Goal: Task Accomplishment & Management: Complete application form

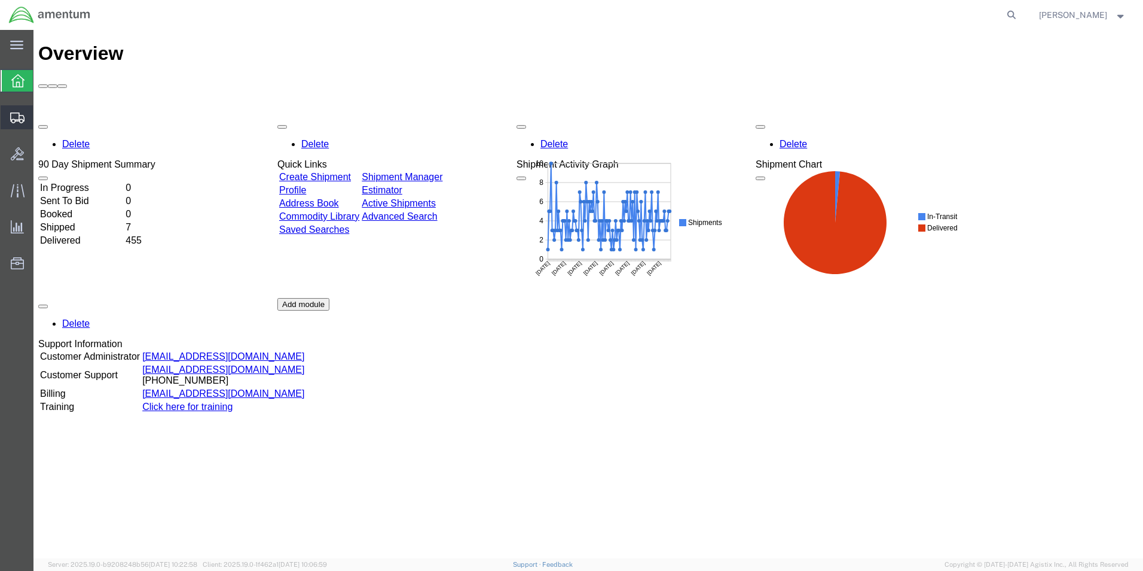
click at [0, 0] on span "Create Shipment" at bounding box center [0, 0] width 0 height 0
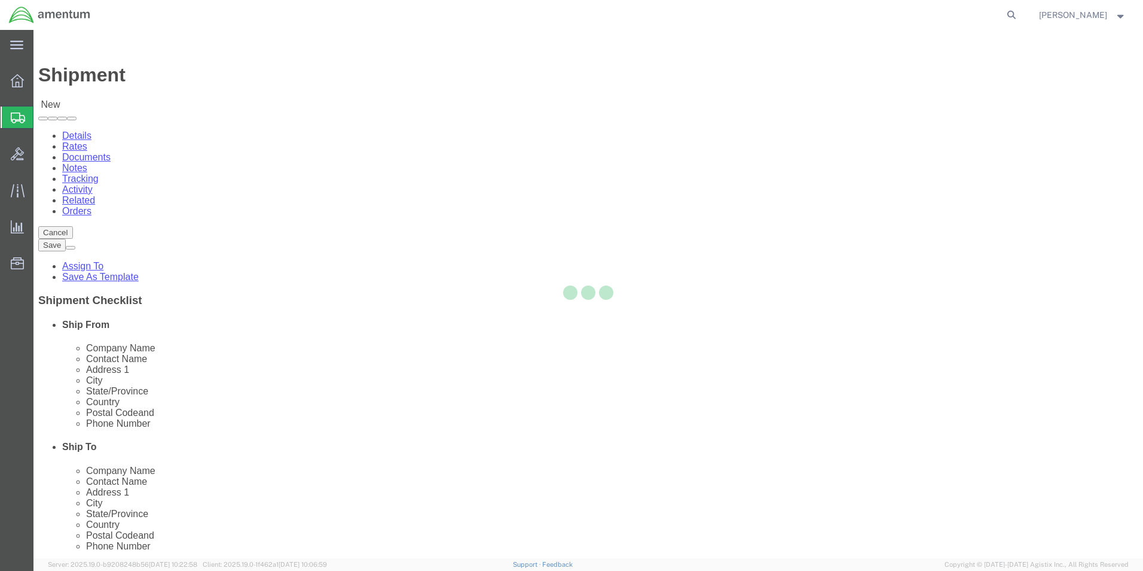
click at [248, 130] on div at bounding box center [588, 294] width 1110 height 528
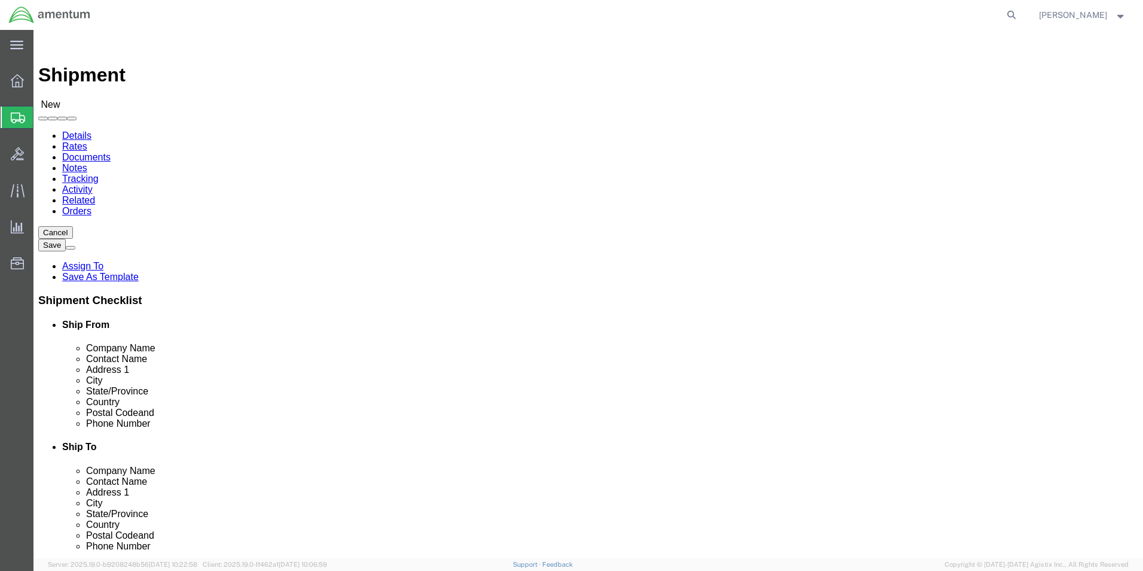
select select
click input "text"
type input "cbp"
select select "49930"
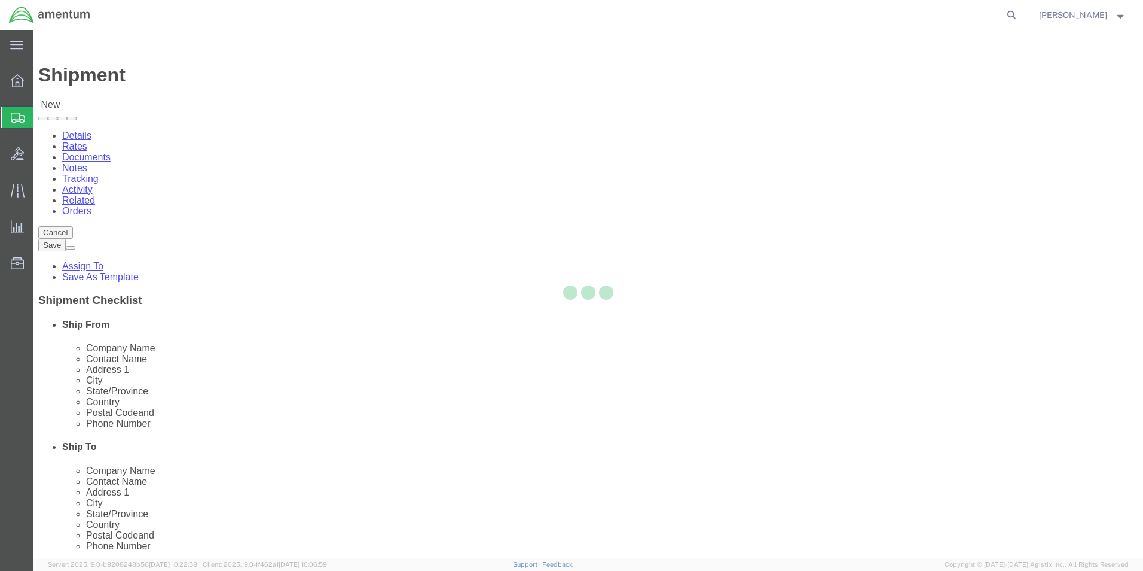
select select "FL"
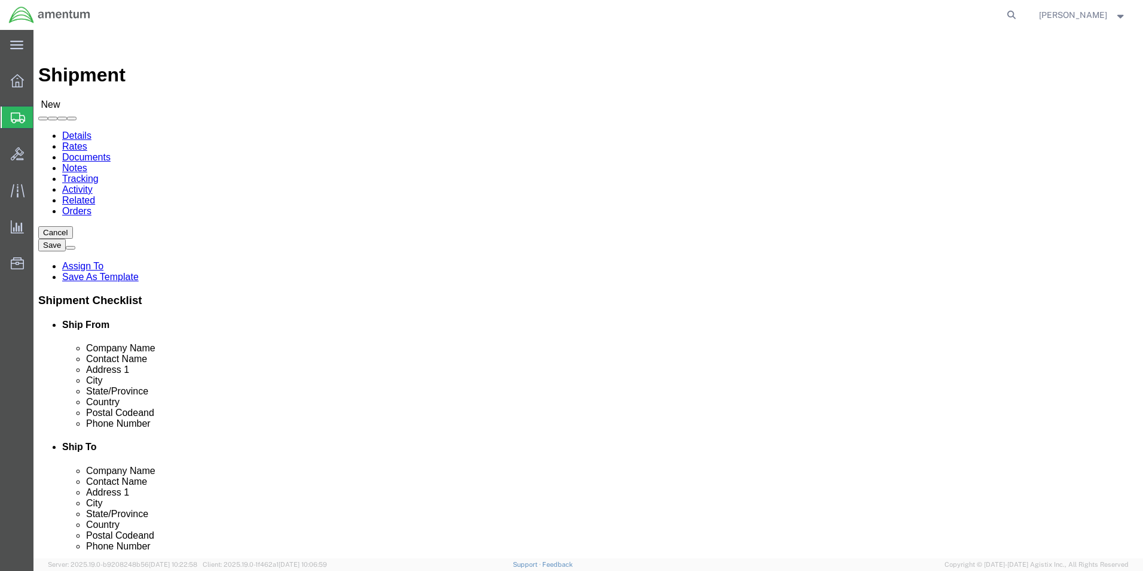
scroll to position [2166, 0]
select select
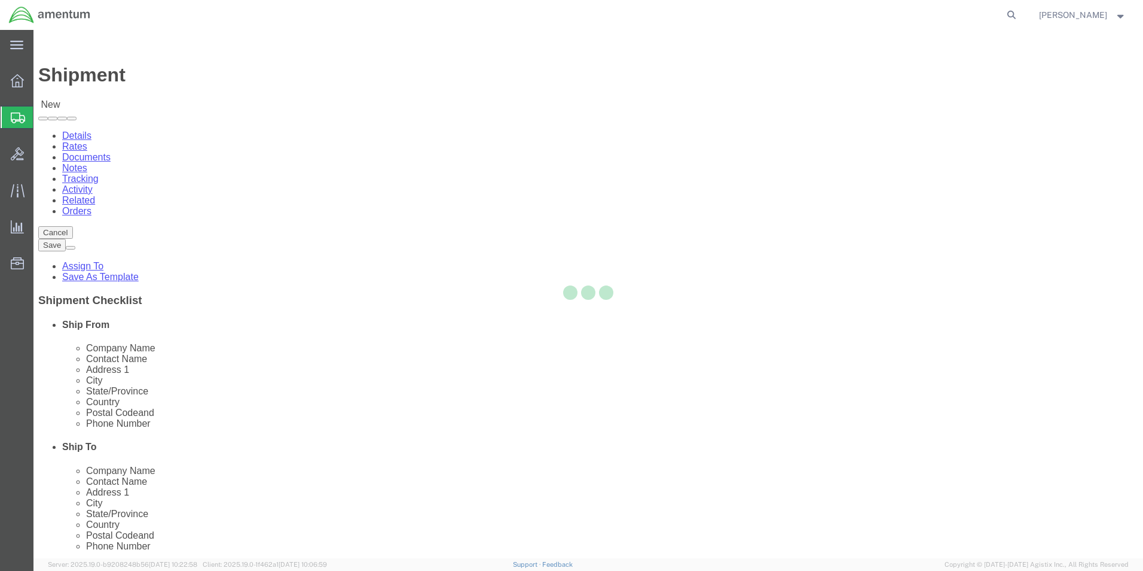
select select
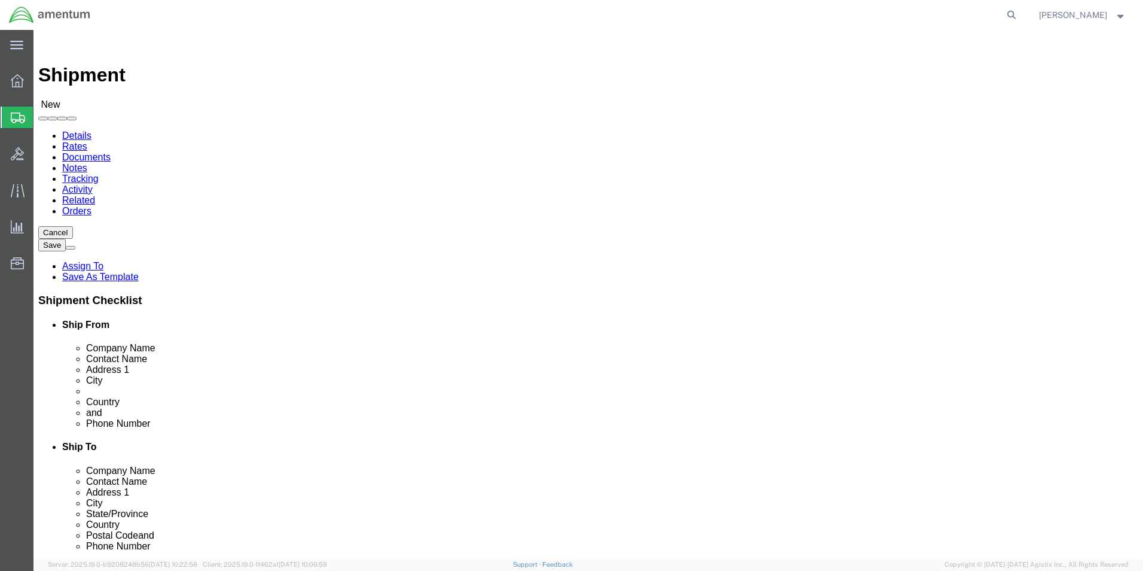
type input "c"
type input "cbp"
select select "49929"
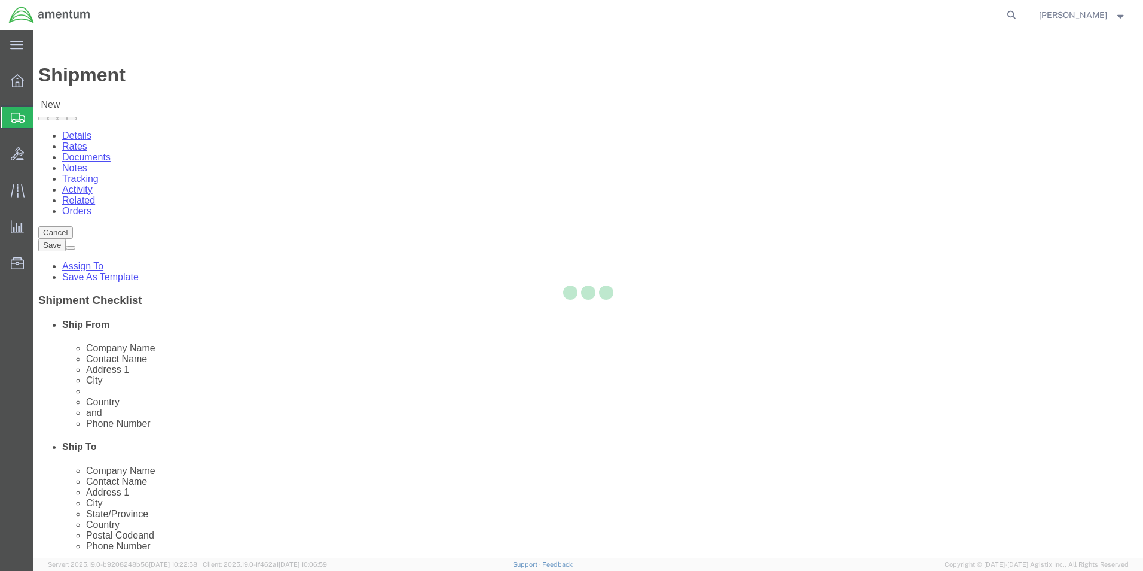
select select "[GEOGRAPHIC_DATA]"
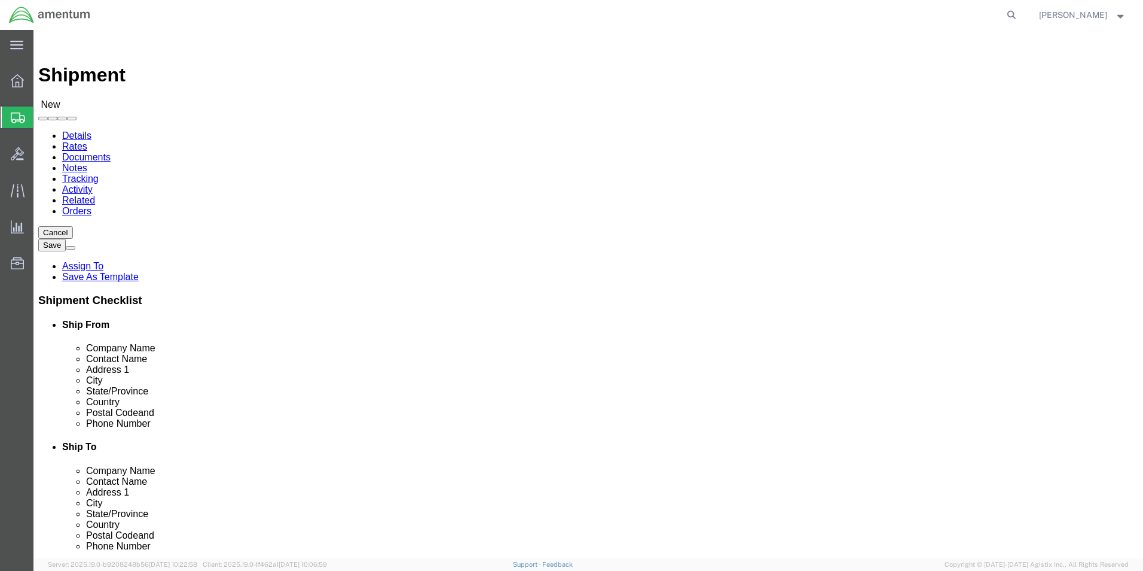
drag, startPoint x: 331, startPoint y: 429, endPoint x: 166, endPoint y: 435, distance: 165.1
click input "text"
type input "[PERSON_NAME][EMAIL_ADDRESS][PERSON_NAME][DOMAIN_NAME]"
click input "text"
click div "Location My Profile Location [PHONE_NUMBER] [PHONE_NUMBER] [PHONE_NUMBER] [PHON…"
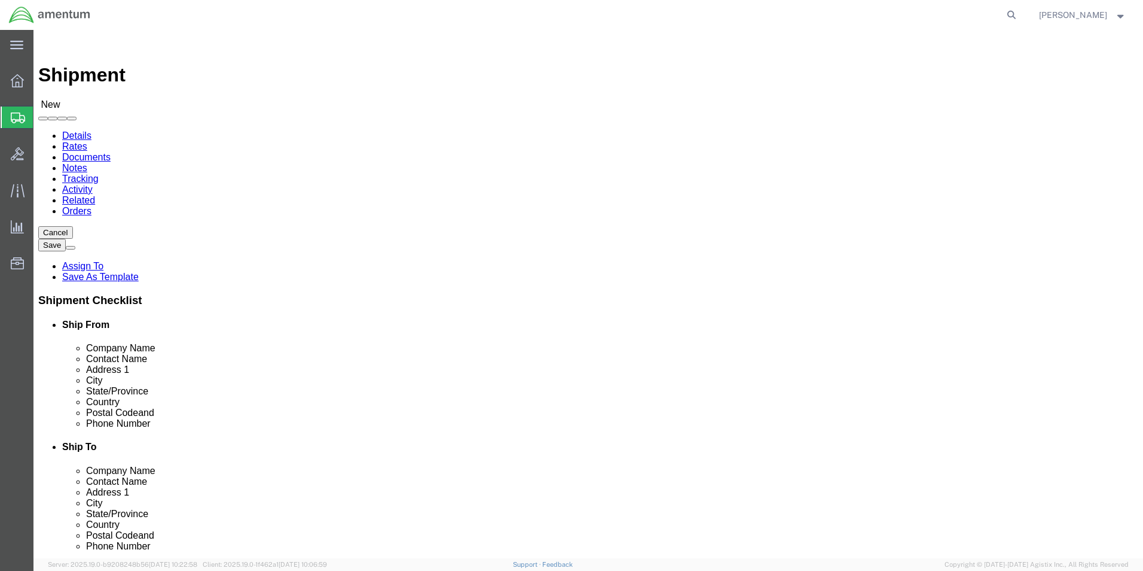
click input "text"
click div "Location My Profile Location [PHONE_NUMBER] [PHONE_NUMBER] [PHONE_NUMBER] [PHON…"
type input "cbp"
select select "49930"
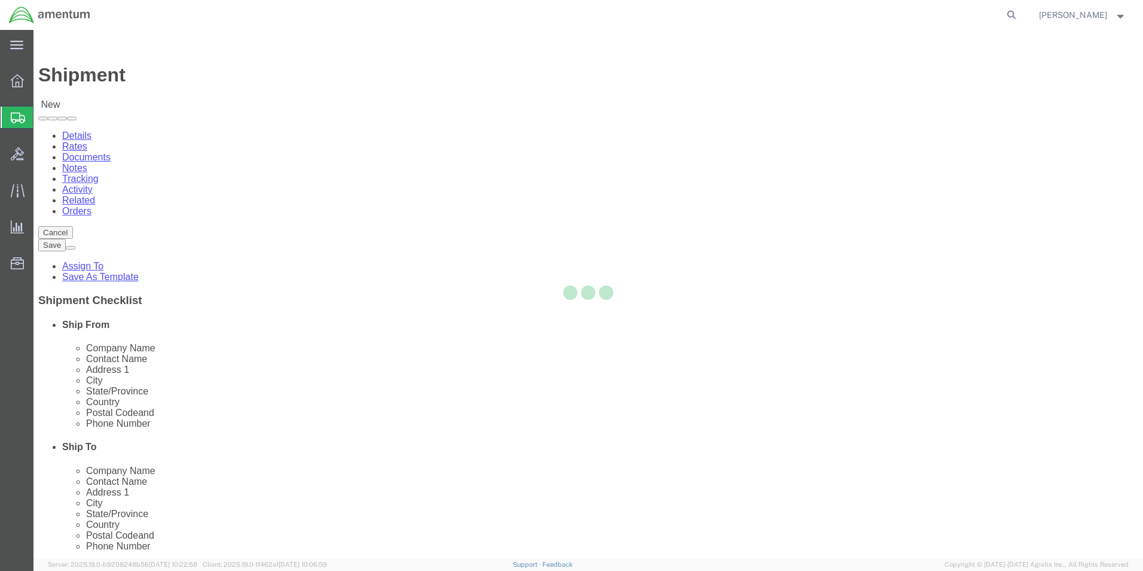
select select "FL"
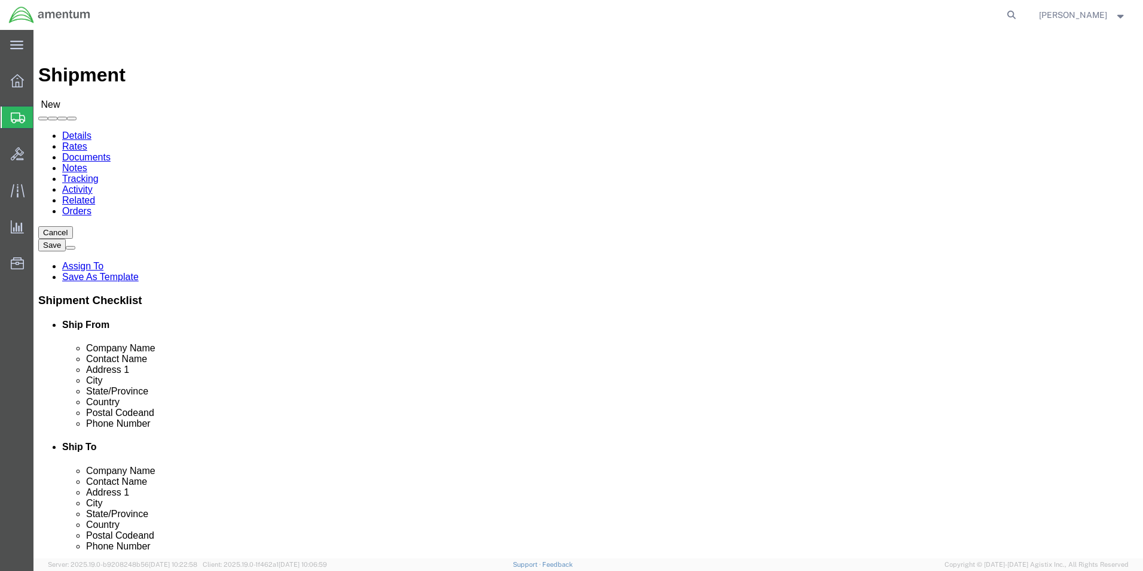
click input "text"
type input "[PERSON_NAME]"
click p "- Amentum Services, Inc - ([PERSON_NAME]) Hangar 1002, [GEOGRAPHIC_DATA], [GEOG…"
select select
select select "FL"
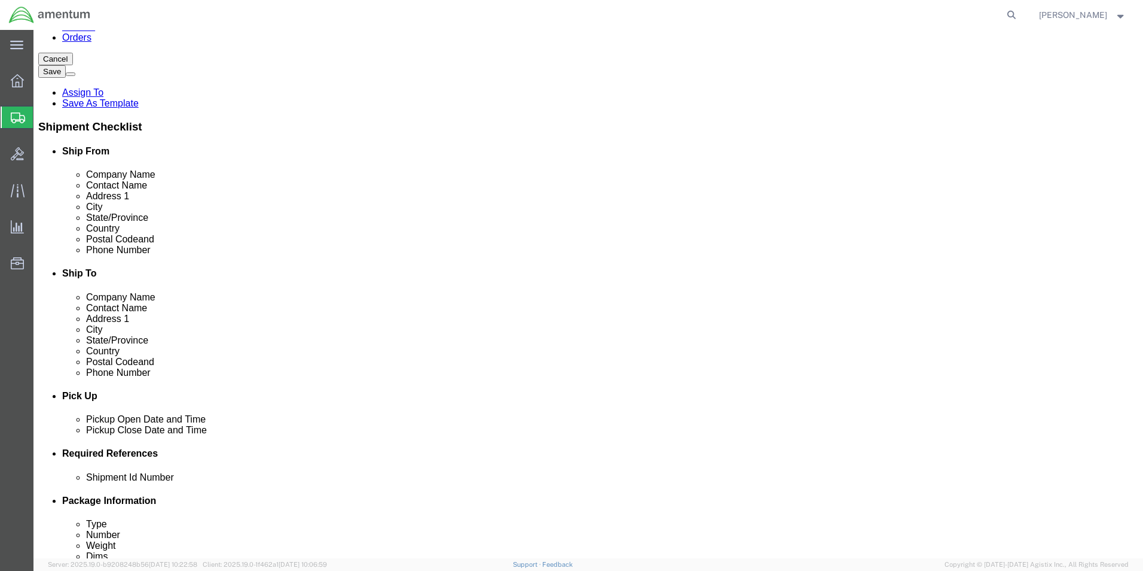
scroll to position [179, 0]
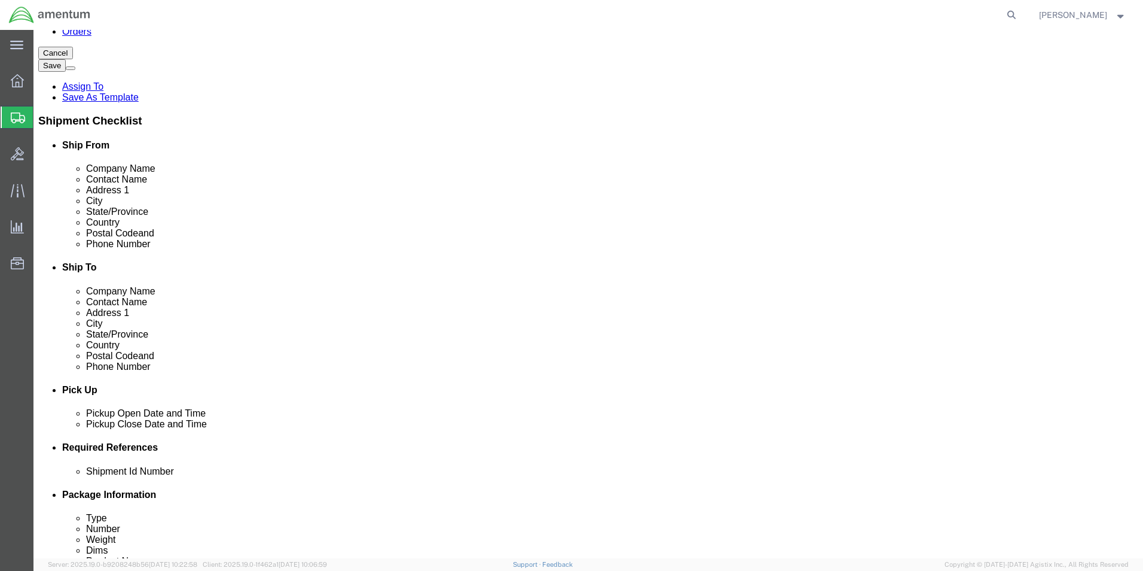
type input "[PERSON_NAME]"
click input "text"
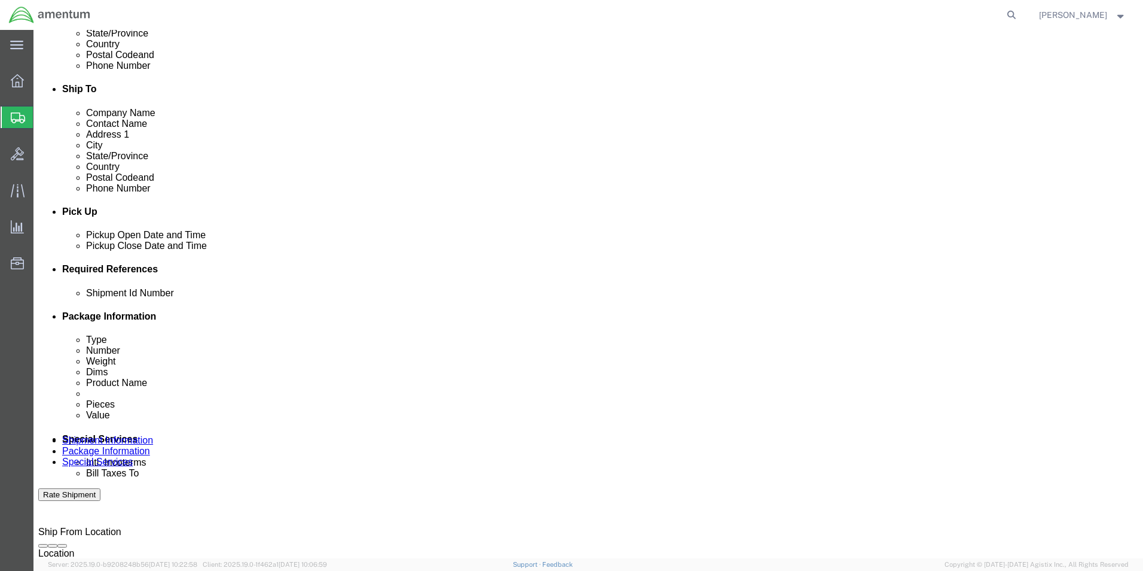
scroll to position [359, 0]
type input "9046806837"
click button "Add reference"
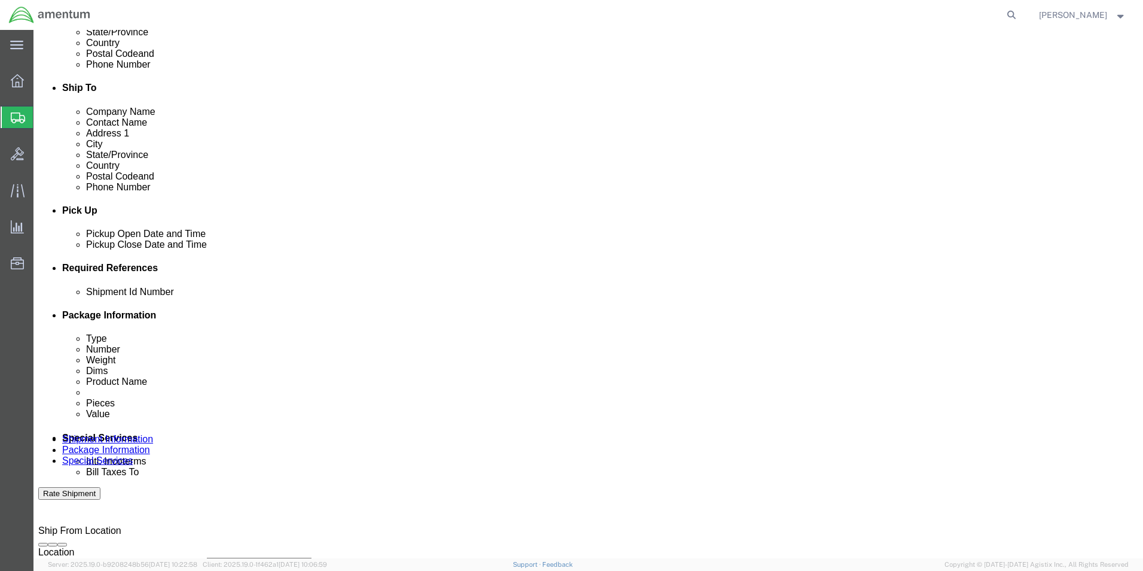
click input "text"
type input "[DATE]"
click select "Select Account Type Activity ID Airline Appointment Number ASN Batch Request # …"
select select "CUSTREF"
click select "Select Account Type Activity ID Airline Appointment Number ASN Batch Request # …"
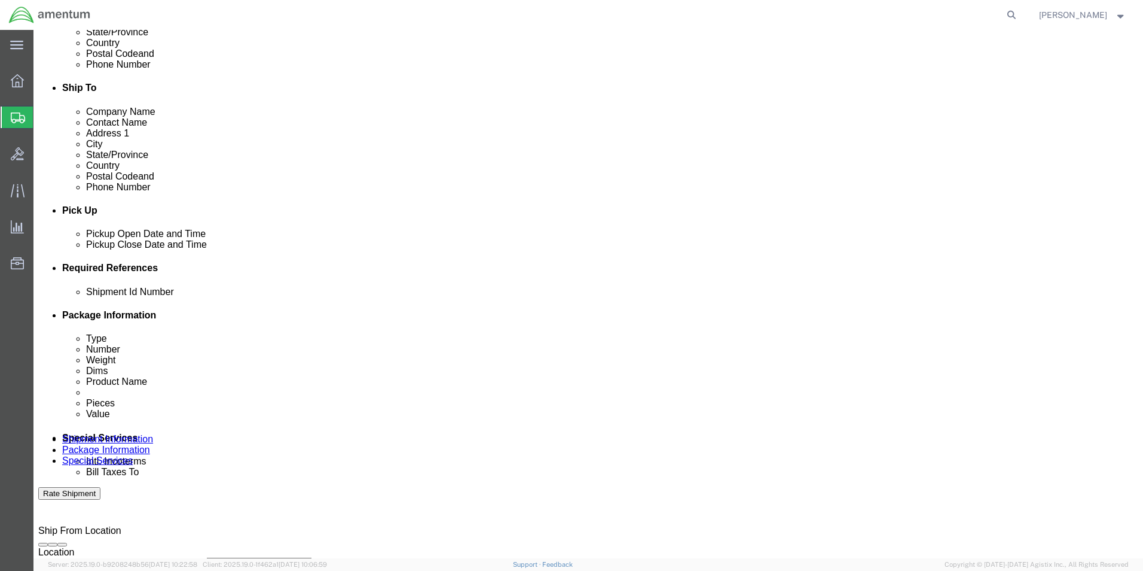
click input "text"
type input "6"
type input "USAGE 614-002961"
click select "Select Account Type Activity ID Airline Appointment Number ASN Batch Request # …"
select select "PROJNUM"
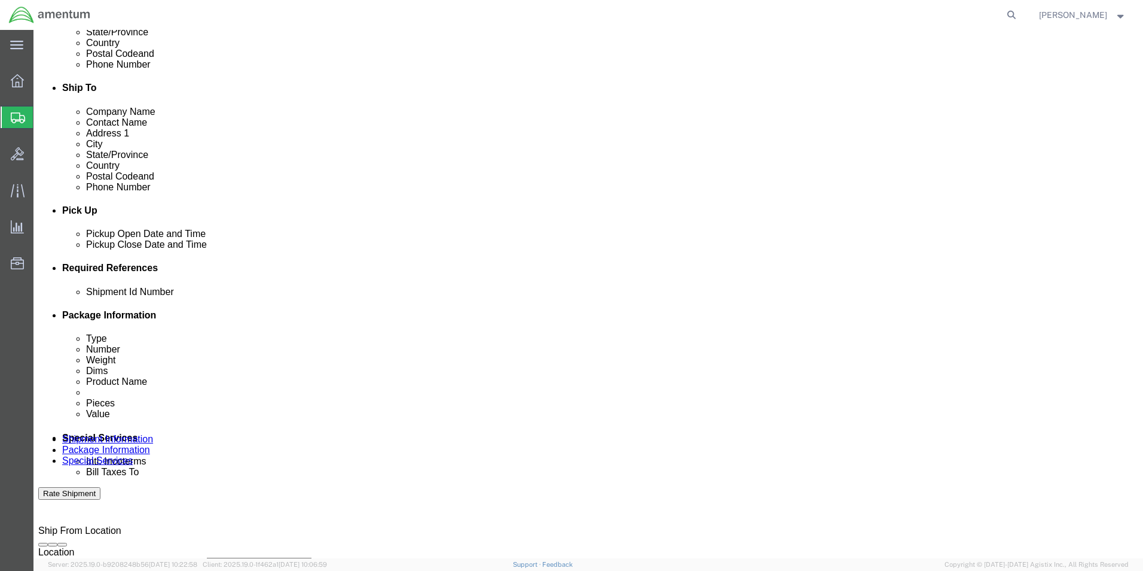
click select "Select Account Type Activity ID Airline Appointment Number ASN Batch Request # …"
click input "text"
type input "6118.03.03.2219.000.EHO.0000"
click select "Select Account Type Activity ID Airline Appointment Number ASN Batch Request # …"
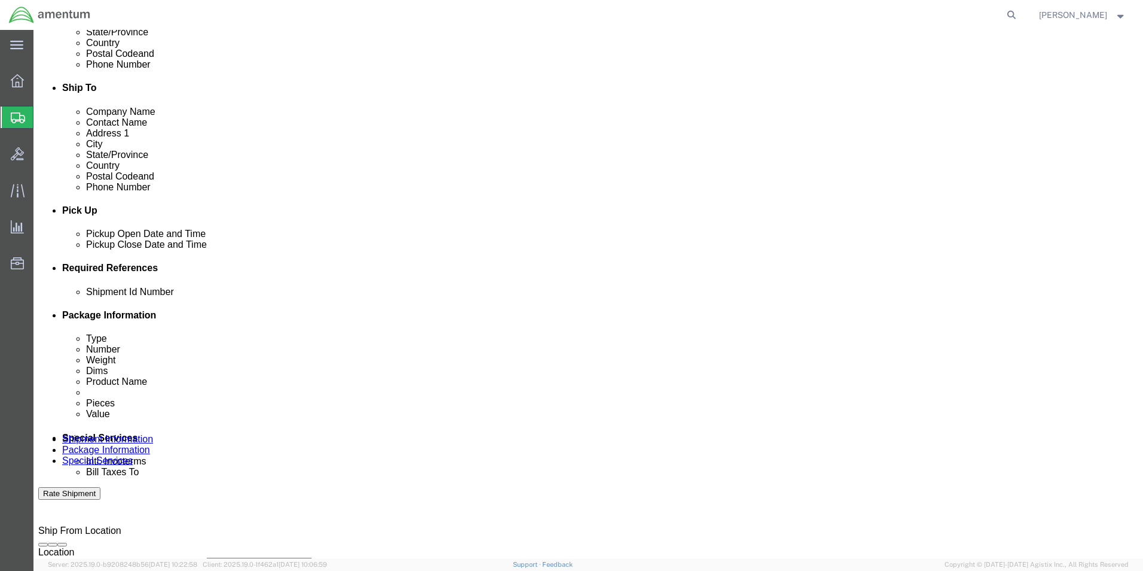
scroll to position [0, 0]
select select "DEPT"
click select "Select Account Type Activity ID Airline Appointment Number ASN Batch Request # …"
click div "Select Account Type Activity ID Airline Appointment Number ASN Batch Request # …"
click input "text"
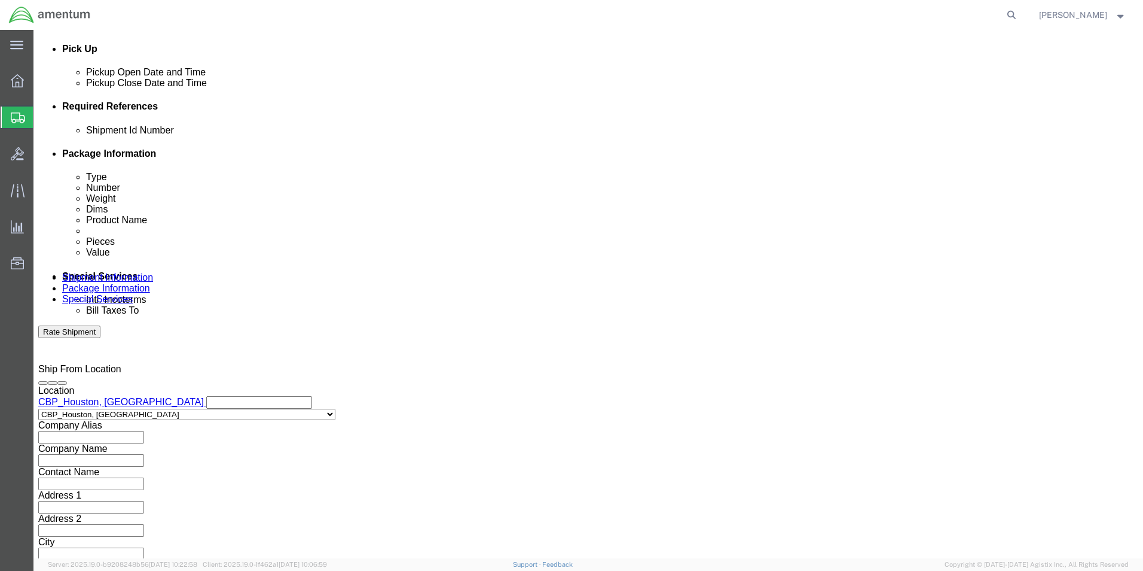
scroll to position [521, 0]
type input "CBP"
click button "Continue"
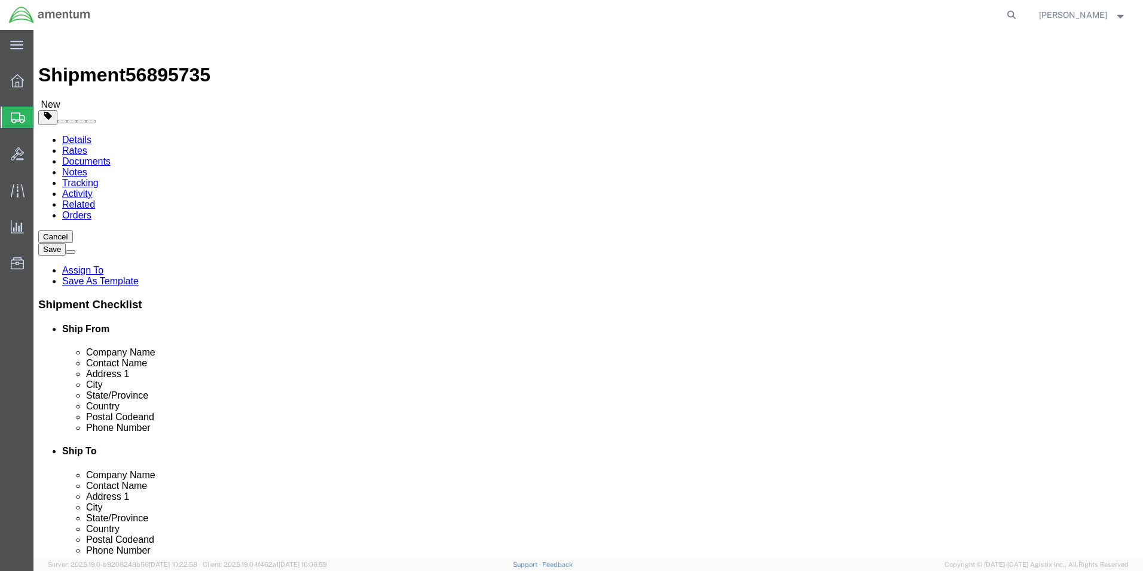
click select "Select BCK Boxes Bale(s) Basket(s) Bolt(s) Bottle(s) Buckets Bulk Bundle(s) Can…"
select select "ENV"
click select "Select BCK Boxes Bale(s) Basket(s) Bolt(s) Bottle(s) Buckets Bulk Bundle(s) Can…"
type input "9.50"
type input "12.50"
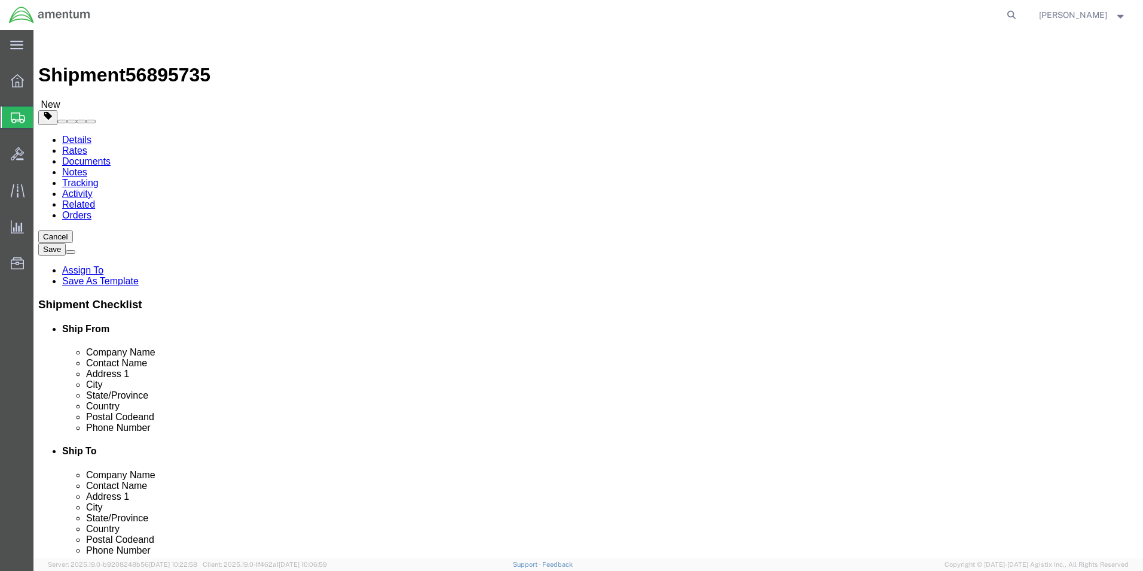
type input "0.25"
type input "1"
click link "Add Content"
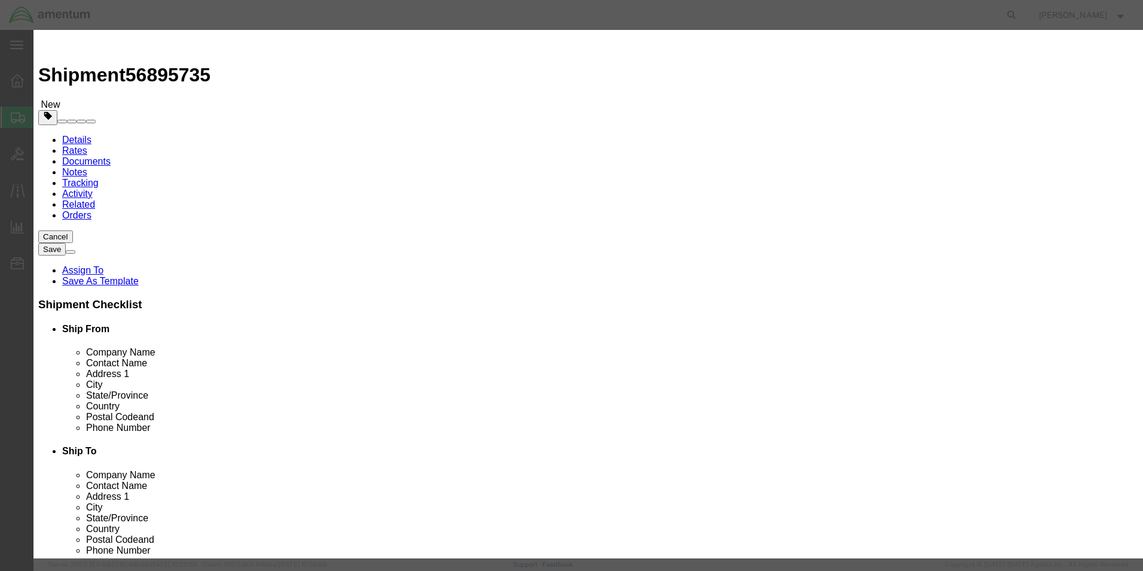
click input "text"
type input "SNAP RINGS"
click input "0"
type input "6"
click input "text"
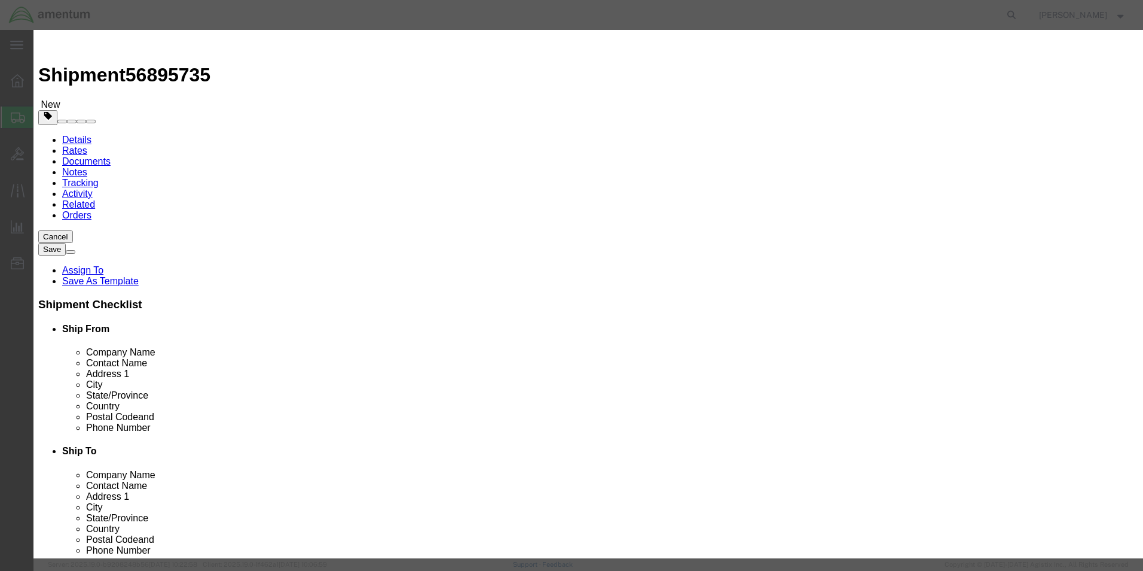
type input "30.00"
click button "Save & Close"
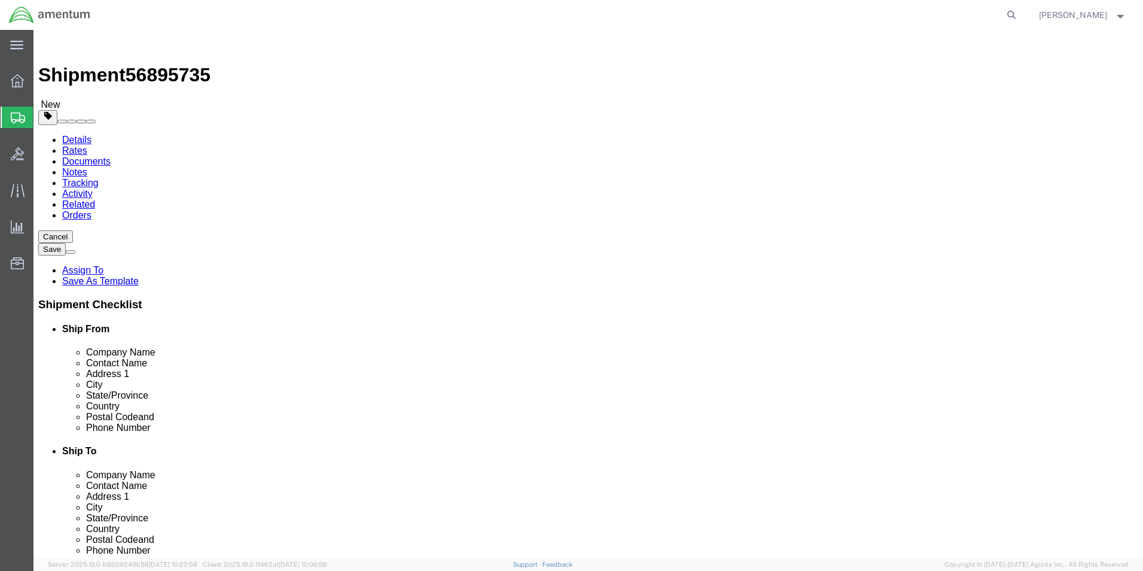
click button "Rate Shipment"
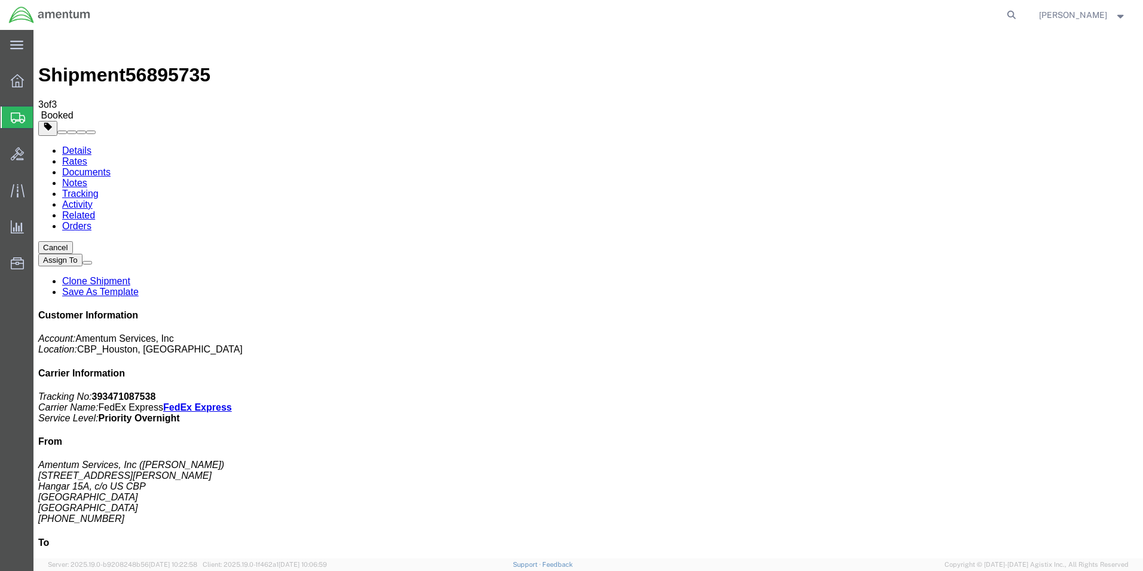
checkbox input "true"
click at [80, 145] on link "Details" at bounding box center [76, 150] width 29 height 10
click link "Schedule pickup request"
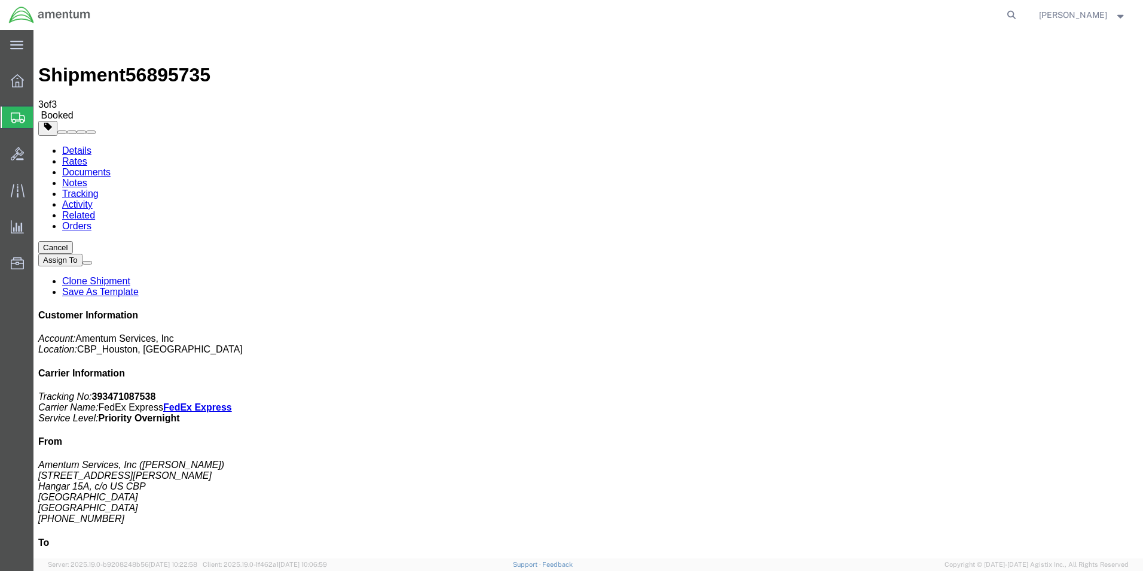
click at [0, 0] on span "Create Shipment" at bounding box center [0, 0] width 0 height 0
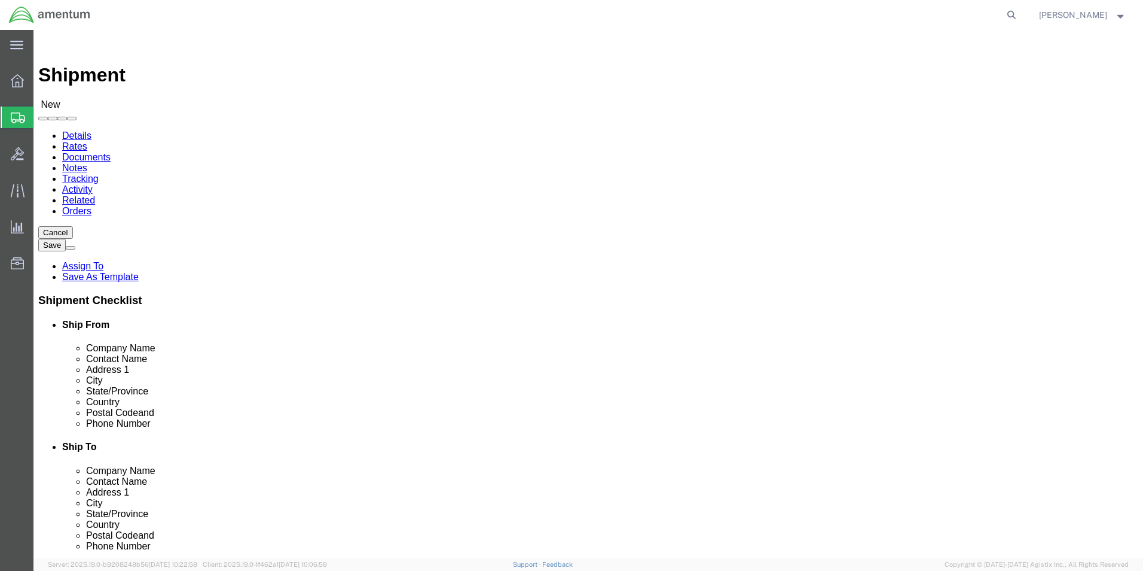
type input "cbp"
select select "49929"
select select "[GEOGRAPHIC_DATA]"
click input "text"
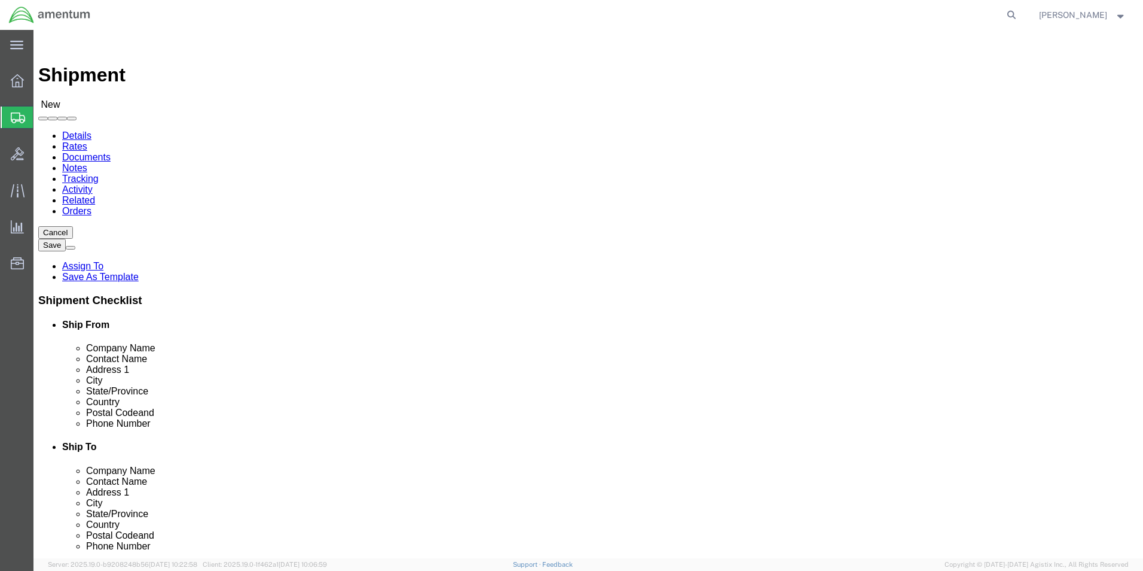
click input "cbp"
type input "c"
type input "cbp"
select select "49933"
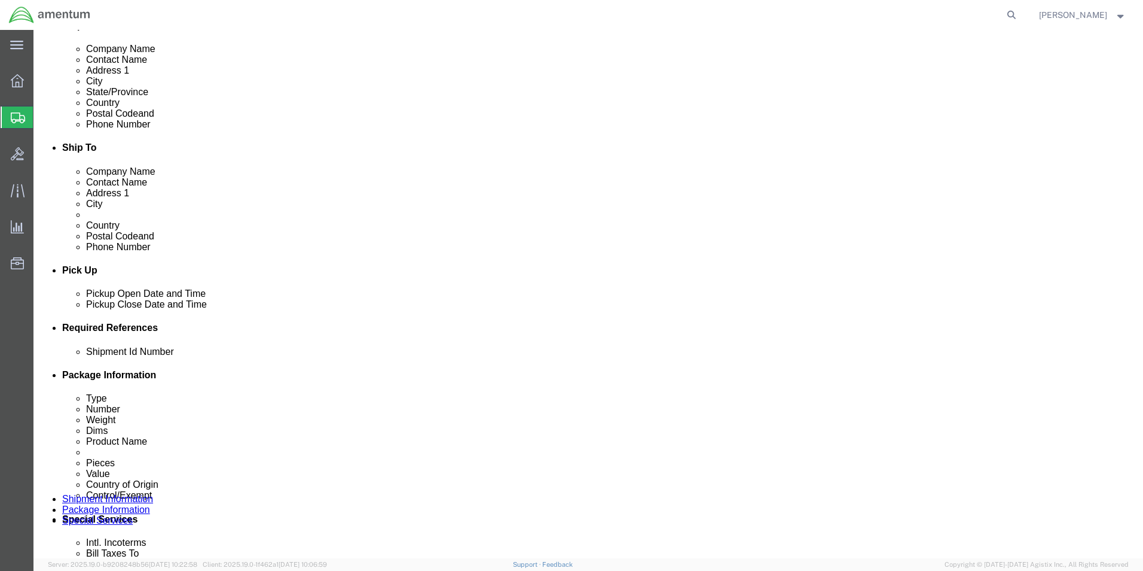
click button "Add reference"
click input "text"
type input "[DATE]"
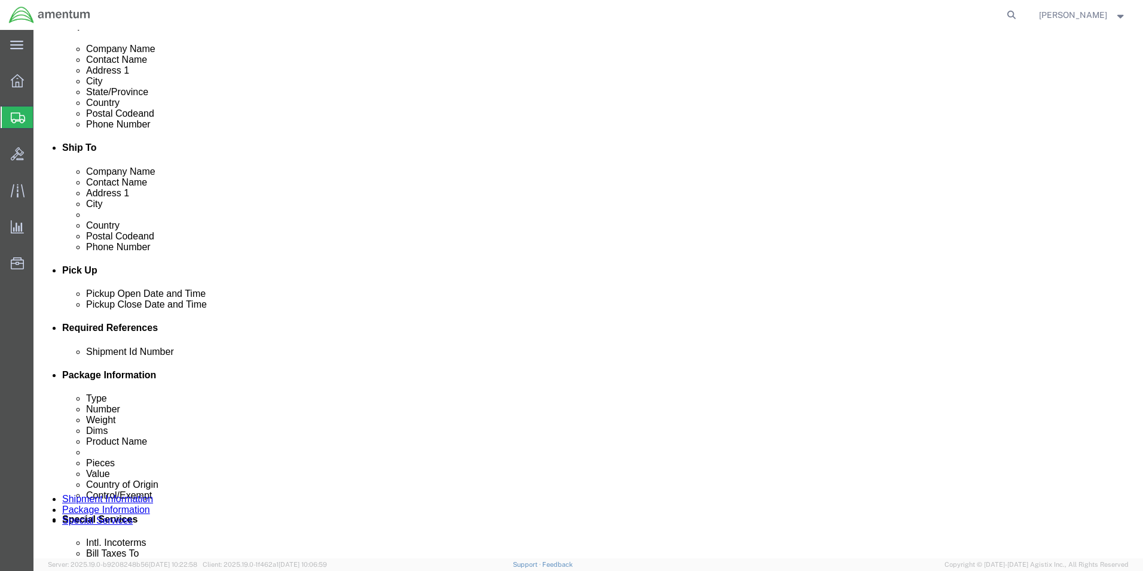
click select "Select Account Type Activity ID Airline Appointment Number ASN Batch Request # …"
select select "CUSTREF"
click select "Select Account Type Activity ID Airline Appointment Number ASN Batch Request # …"
click input "text"
type input "u"
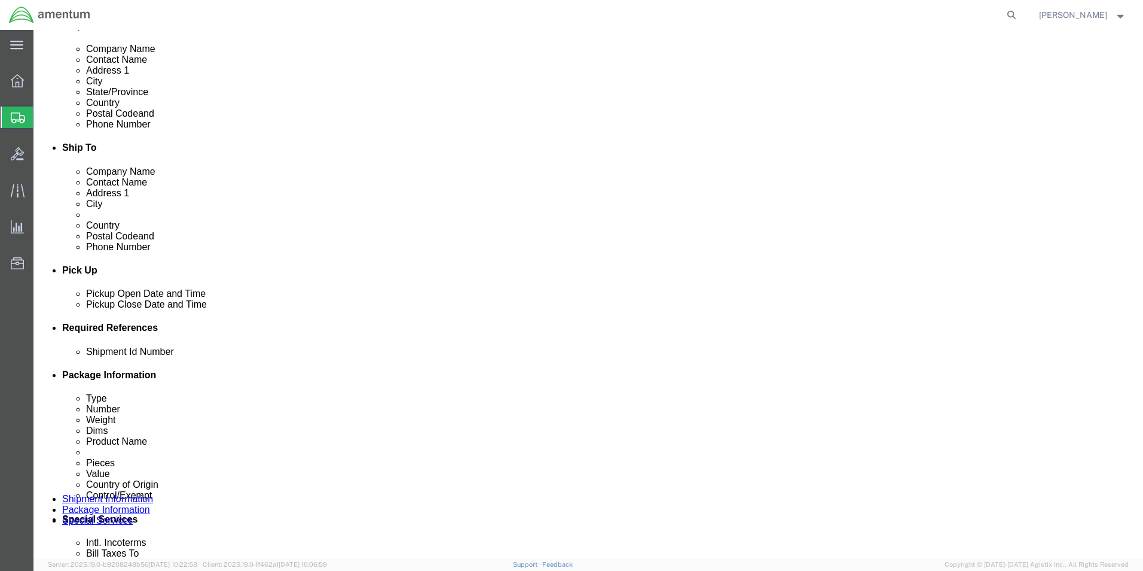
type input "u"
click input "USAGE"
type input "USAGE 573-003029"
click select "Select Account Type Activity ID Airline Appointment Number ASN Batch Request # …"
select select "PROJNUM"
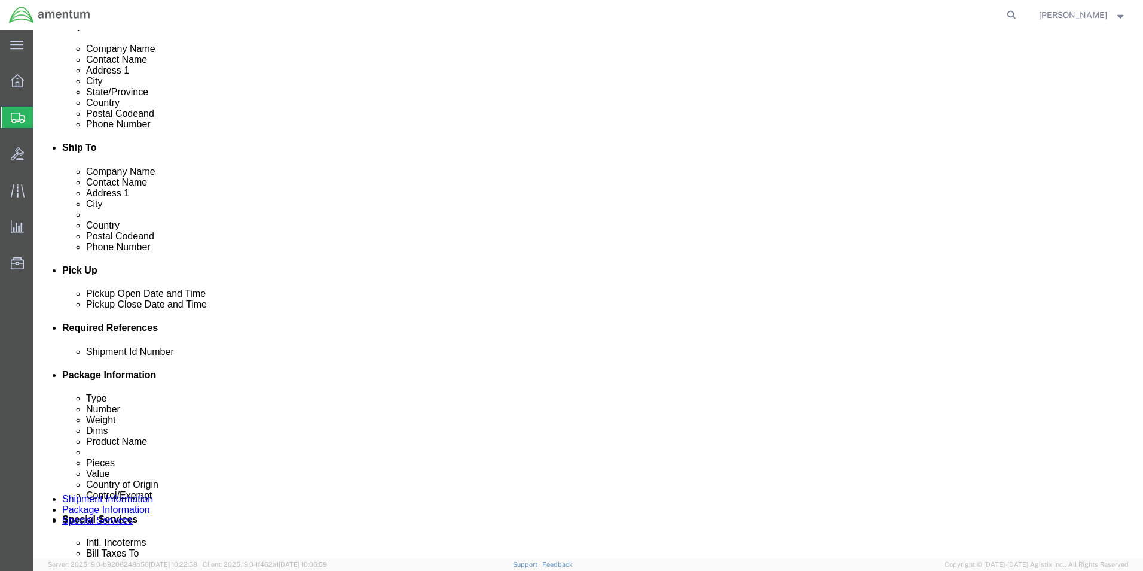
click select "Select Account Type Activity ID Airline Appointment Number ASN Batch Request # …"
click input "text"
type input "6118.03.03.2219.000.EHO.0000"
click select "Select Account Type Activity ID Airline Appointment Number ASN Batch Request # …"
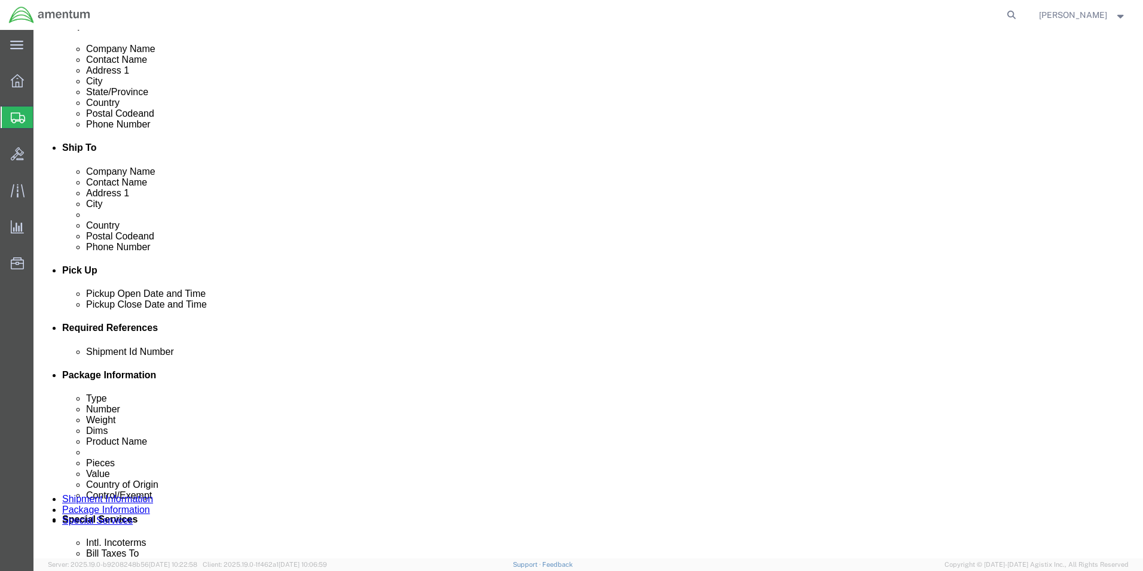
scroll to position [0, 0]
select select "DEPT"
click select "Select Account Type Activity ID Airline Appointment Number ASN Batch Request # …"
click input "text"
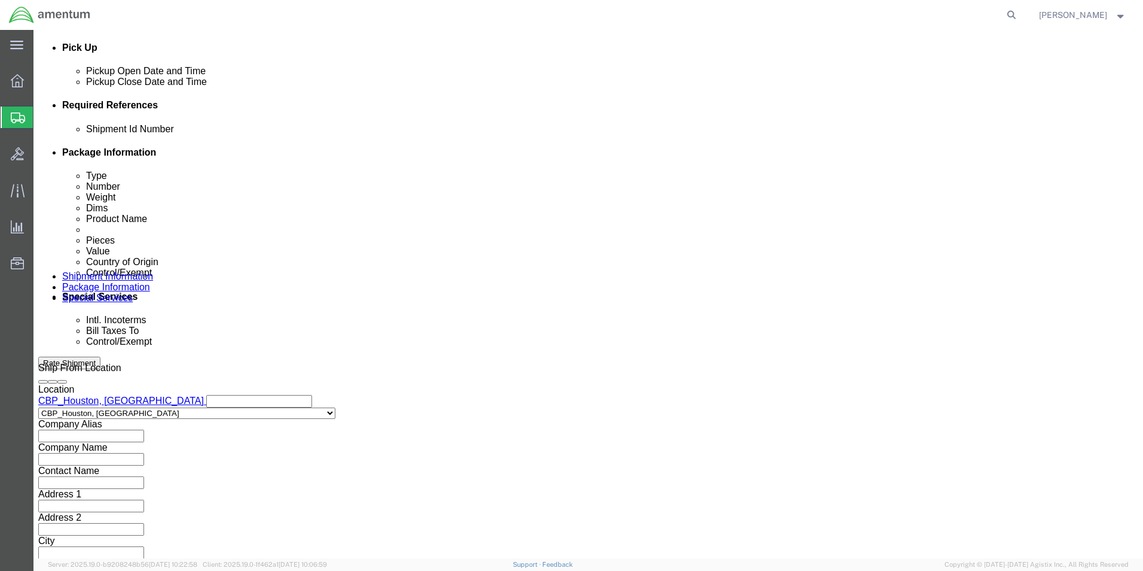
type input "CBP"
click button "Continue"
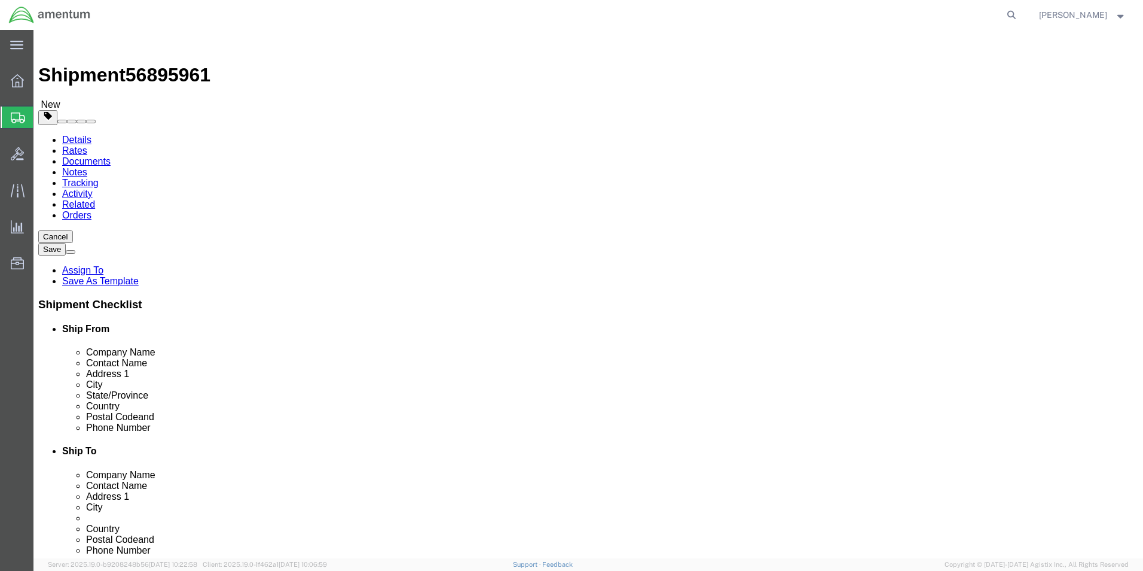
click select "Select BCK Boxes Bale(s) Basket(s) Bolt(s) Bottle(s) Buckets Bulk Bundle(s) Can…"
select select "SBX"
click select "Select BCK Boxes Bale(s) Basket(s) Bolt(s) Bottle(s) Buckets Bulk Bundle(s) Can…"
type input "12.25"
type input "11.00"
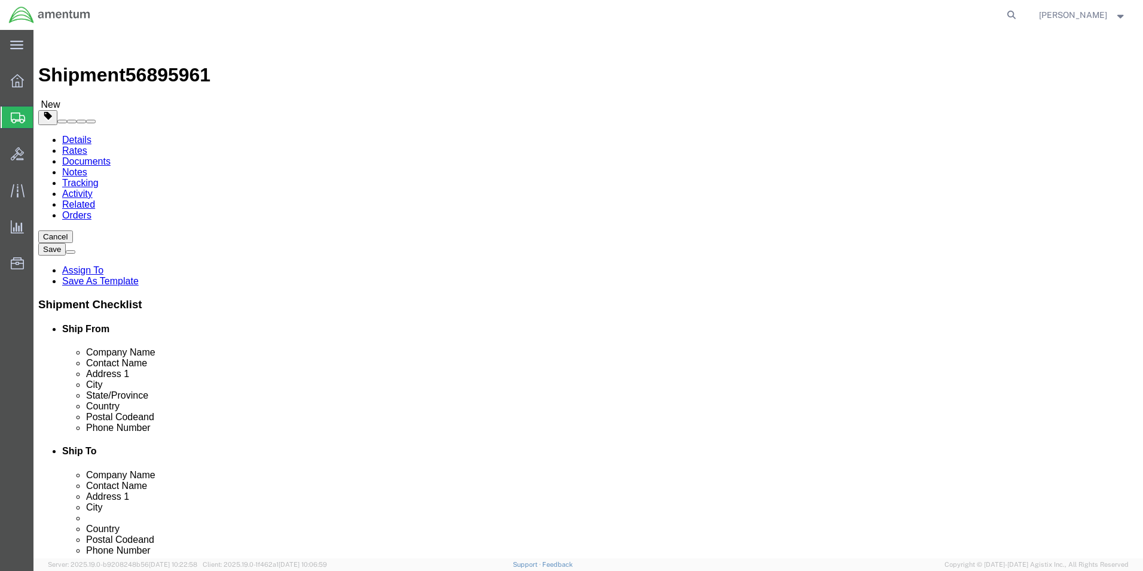
type input "1.50"
click input "0.00"
type input "0"
type input "1"
click link "Add Content"
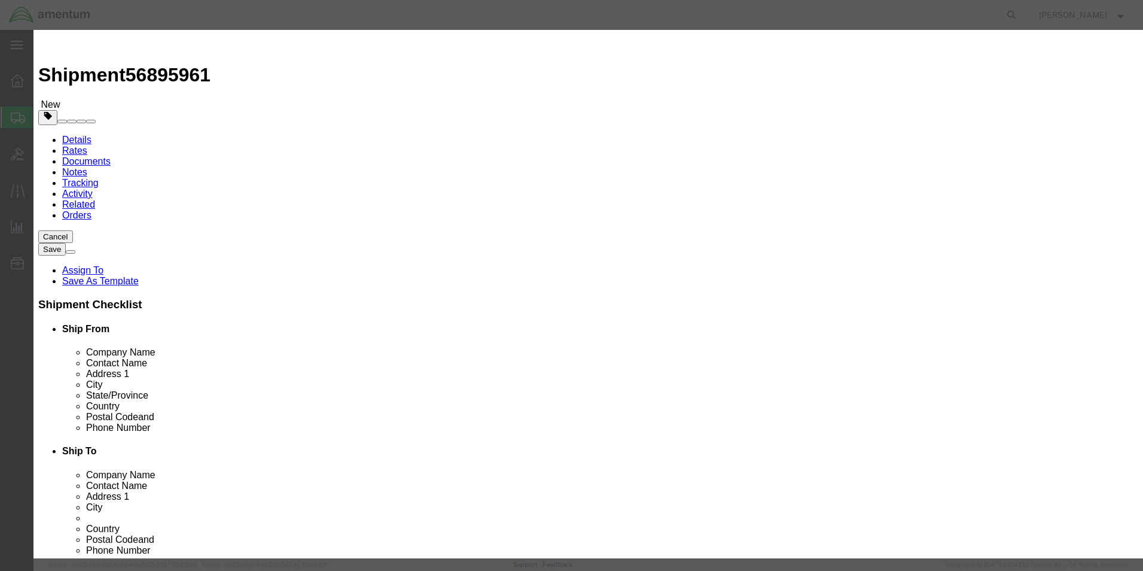
click input "text"
type input "TRANSFER TUBE"
click input "0"
type input "1"
click input "text"
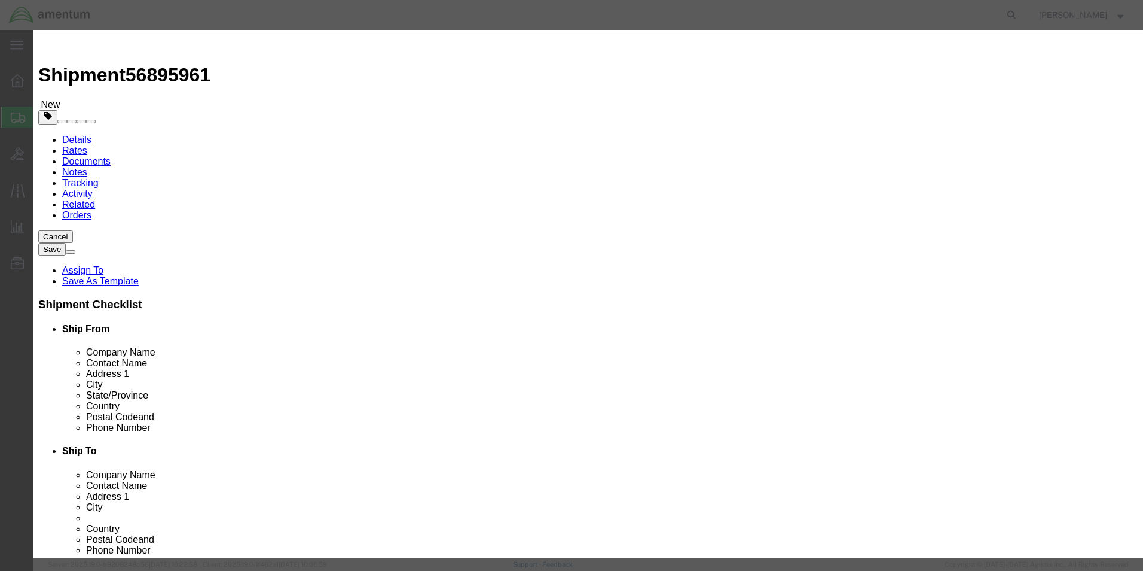
scroll to position [120, 0]
type input "30.00"
click select "Select ATF BIS DEA EPA FDA FTR ITAR OFAC Other (OPA)"
select select "FTR"
click select "Select ATF BIS DEA EPA FDA FTR ITAR OFAC Other (OPA)"
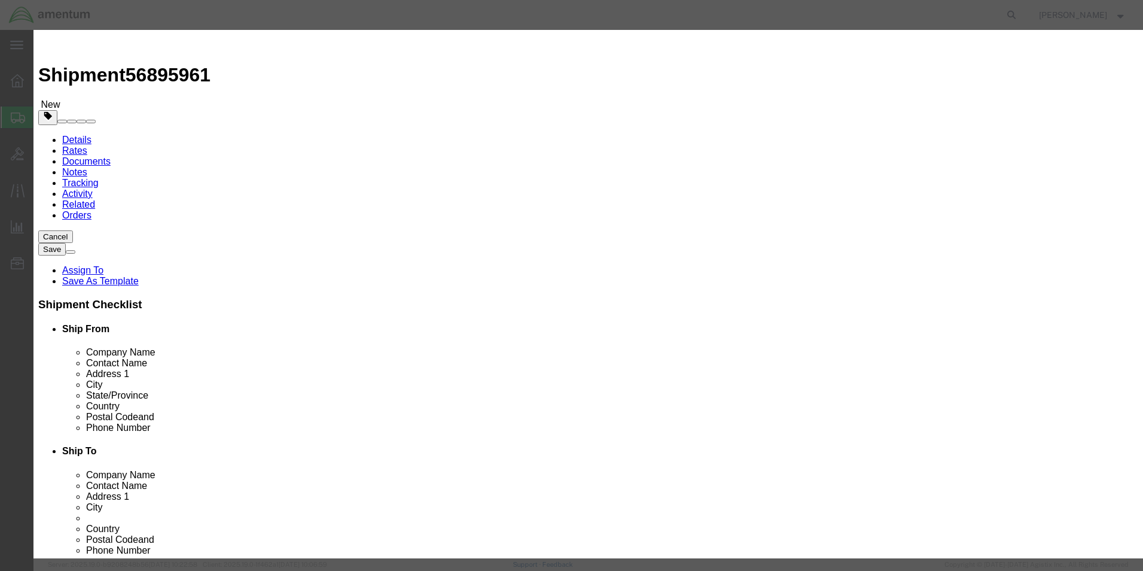
click select "Select 30.2(d)(2) 30.36 30.37(a) 30.37(f) 30.37(g) 30.37(h) 30.37(i) 30.37(j) 3…"
select select "30.37(a)"
click select "Select 30.2(d)(2) 30.36 30.37(a) 30.37(f) 30.37(g) 30.37(h) 30.37(i) 30.37(j) 3…"
click div "Save & Add Another Save & Close Close"
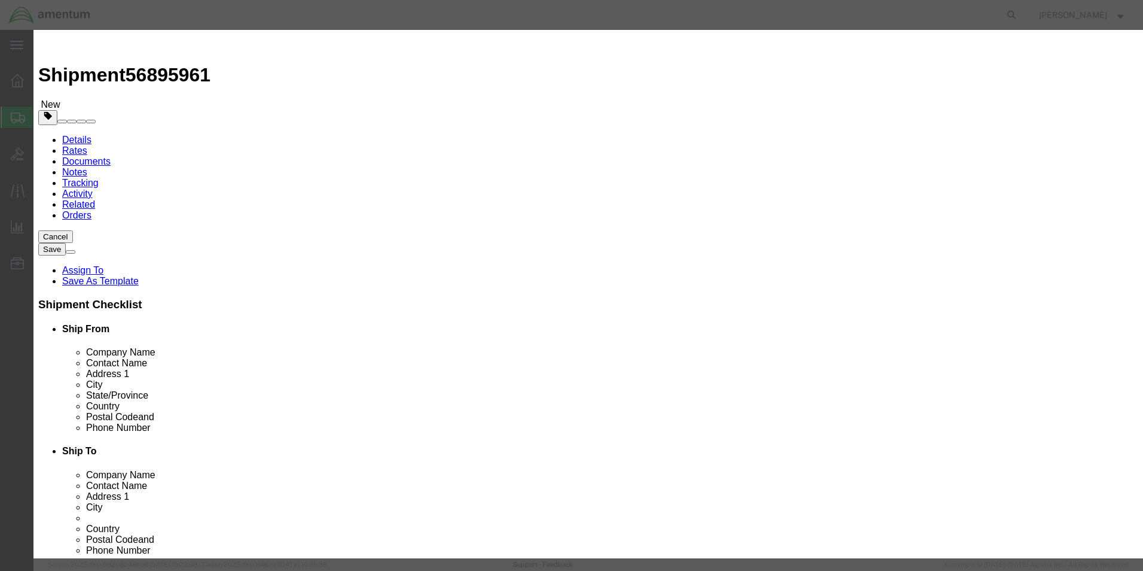
click button "Save & Close"
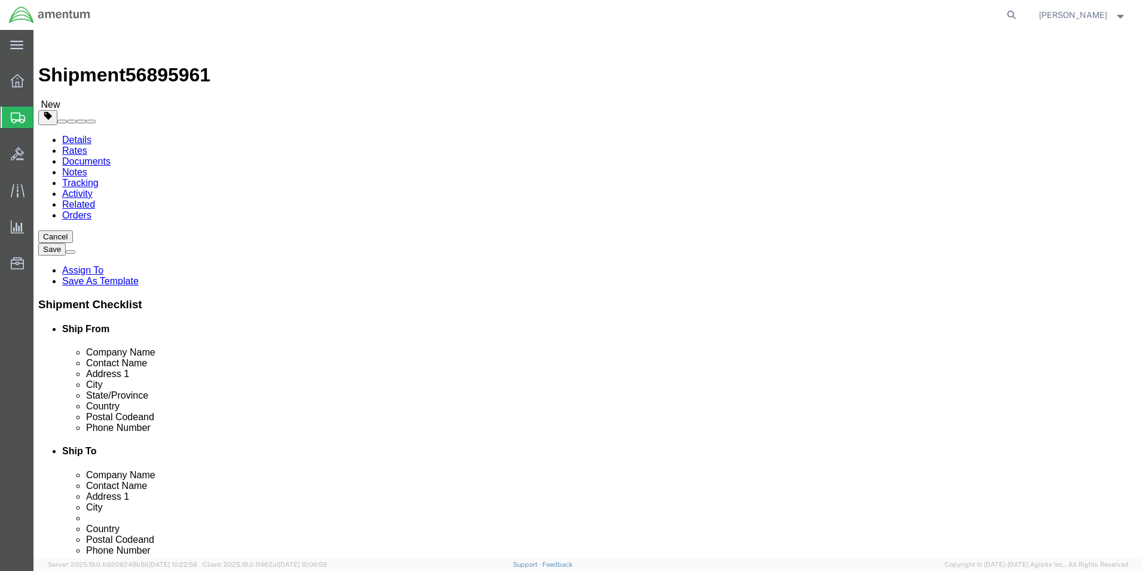
click icon
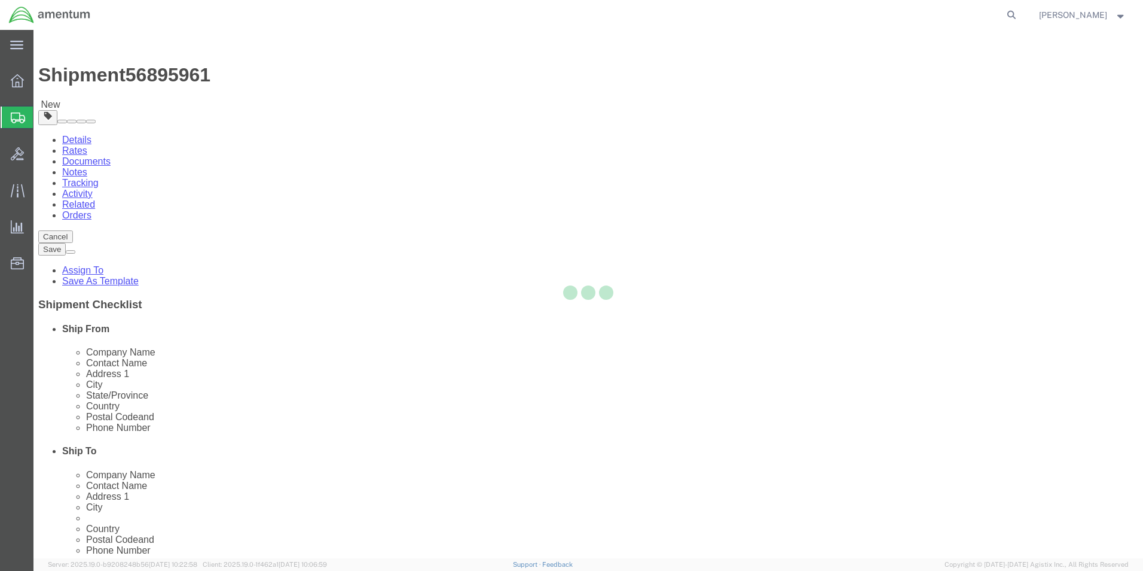
select select
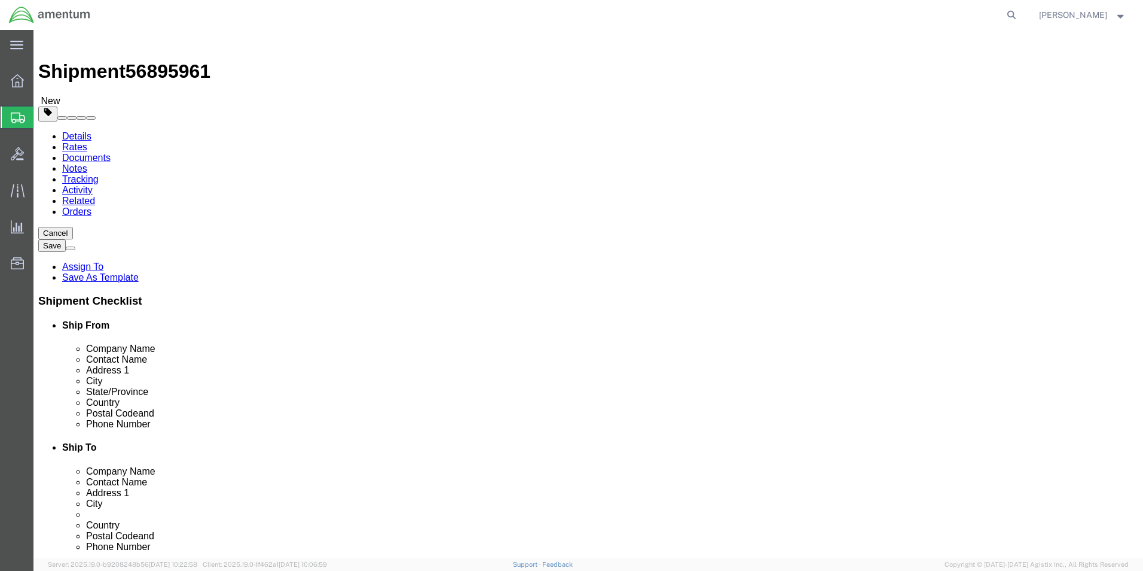
scroll to position [359, 0]
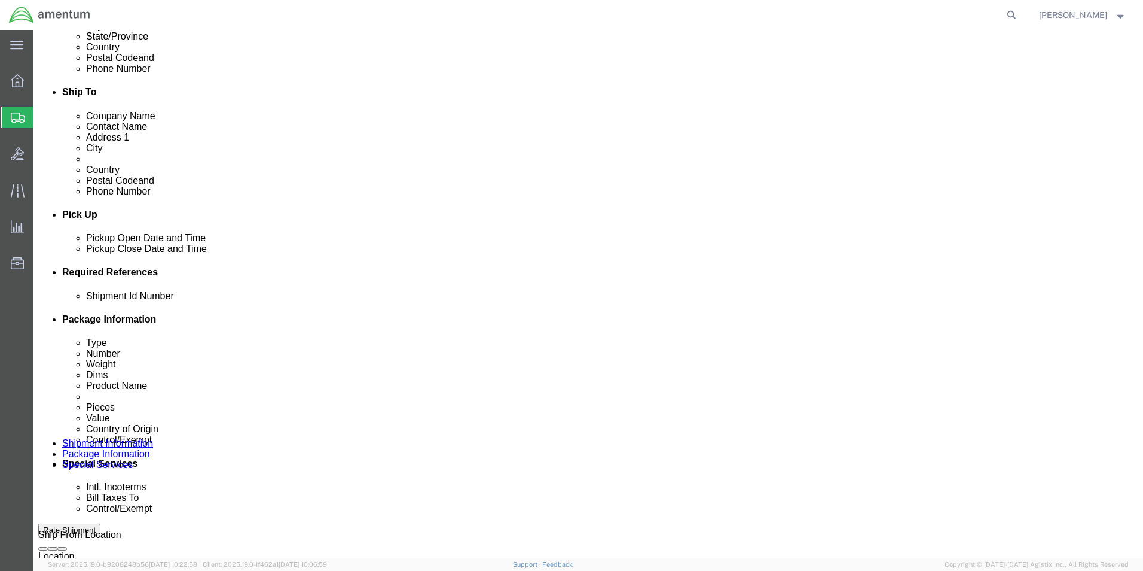
click select "Select Carriage Insurance Paid Carriage Paid To Cost and Freight Cost Insurance…"
select select "DDP"
click select "Select Carriage Insurance Paid Carriage Paid To Cost and Freight Cost Insurance…"
select select "SHIP"
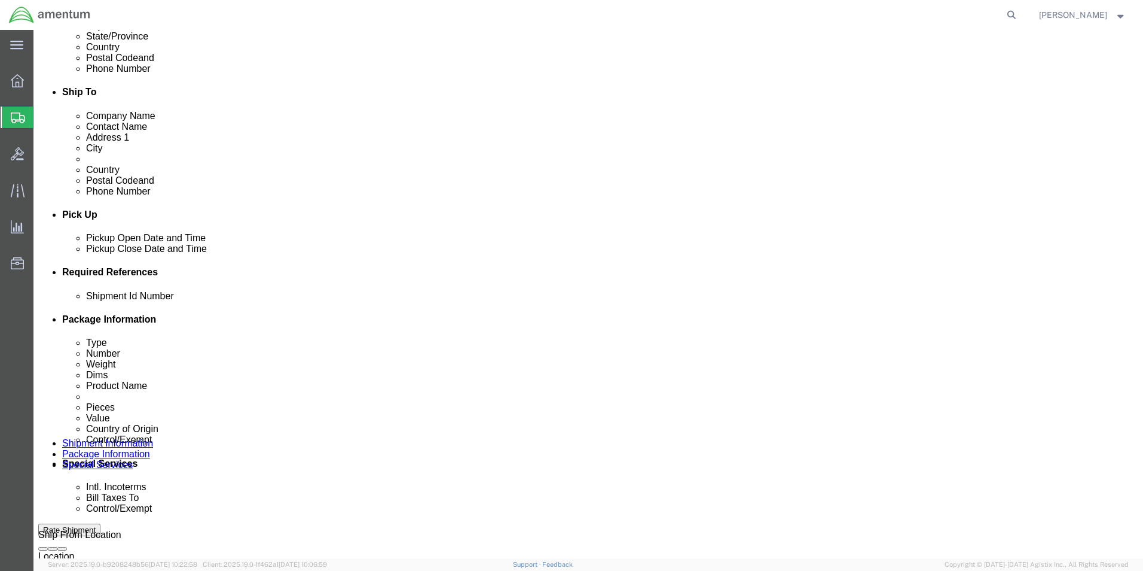
click select "Select Recipient Account Sender/Shipper Third Party Account"
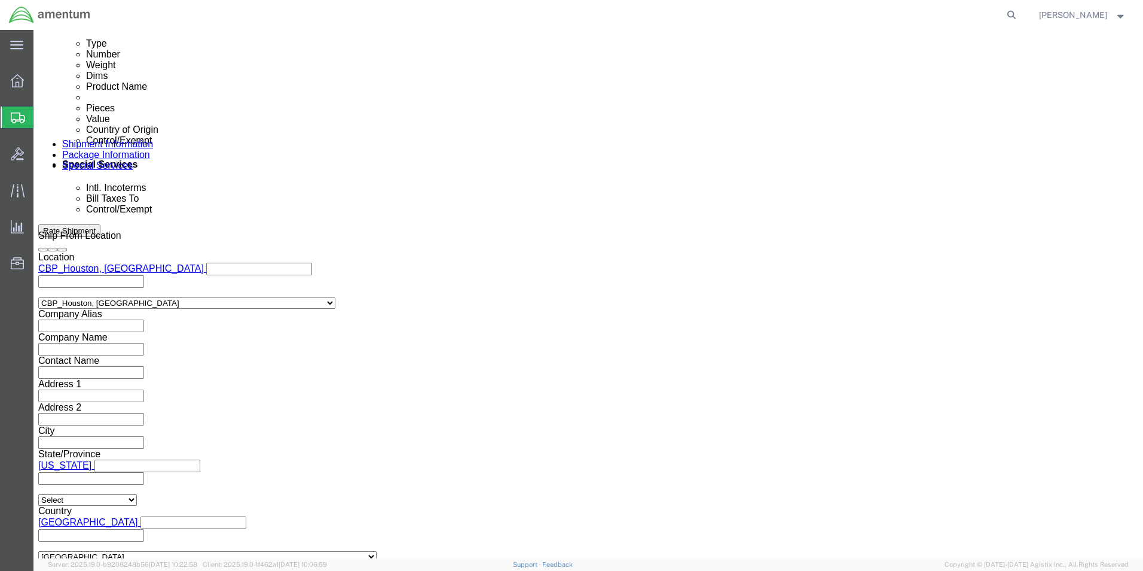
scroll to position [718, 0]
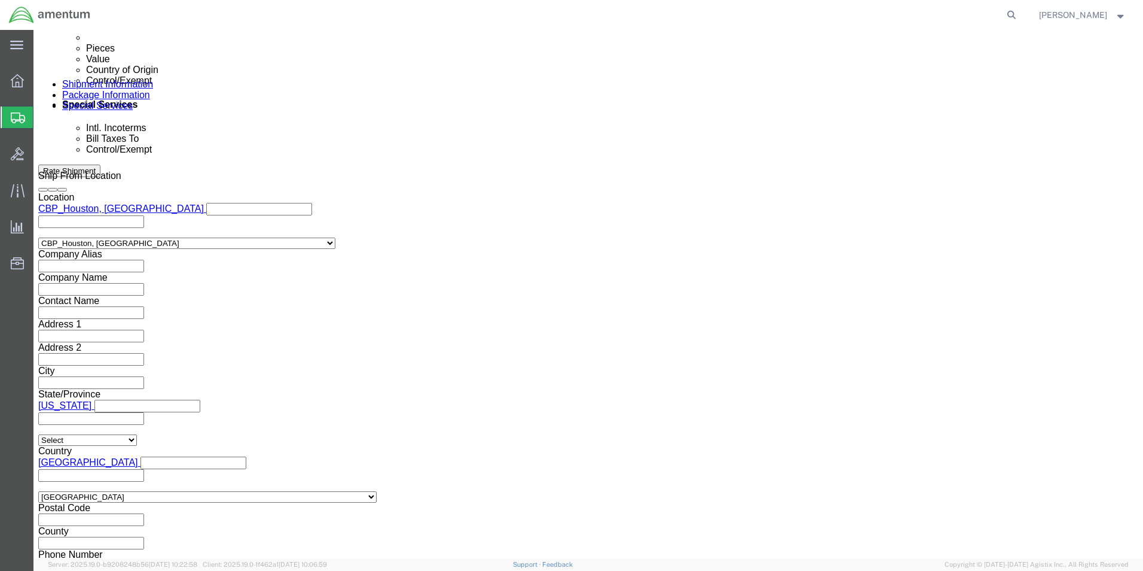
click select "Select ATF BIS DEA EPA FDA FTR ITAR OFAC Other (OPA)"
select select "FTR"
click select "Select ATF BIS DEA EPA FDA FTR ITAR OFAC Other (OPA)"
click select "Select 30.2(d)(2) 30.36 30.37(a) 30.37(f) 30.37(g) 30.37(h) 30.37(i) 30.37(j) 3…"
select select "30.37(a)"
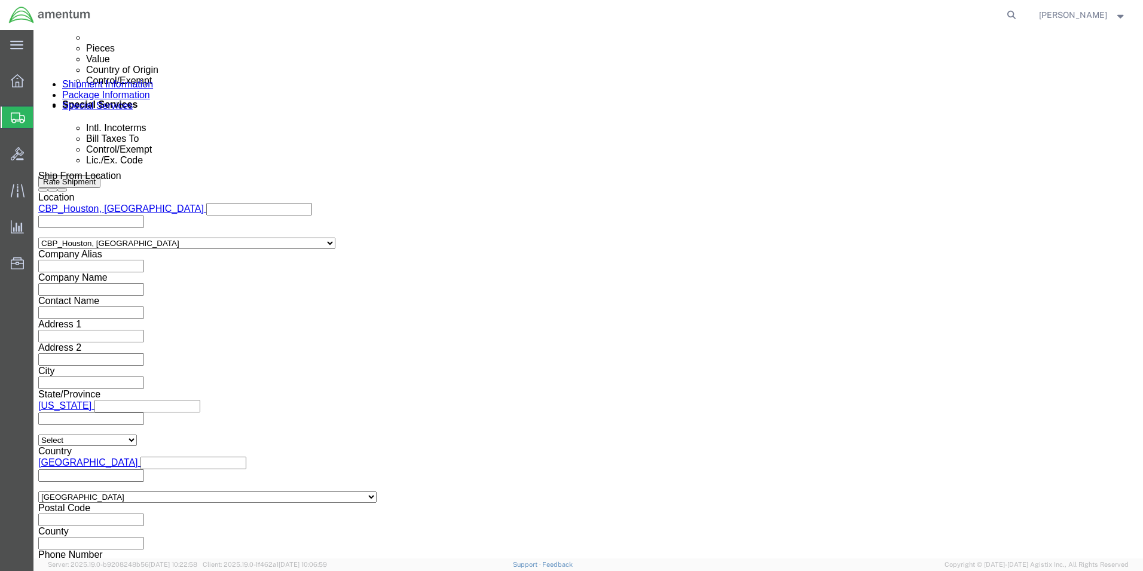
click select "Select 30.2(d)(2) 30.36 30.37(a) 30.37(f) 30.37(g) 30.37(h) 30.37(i) 30.37(j) 3…"
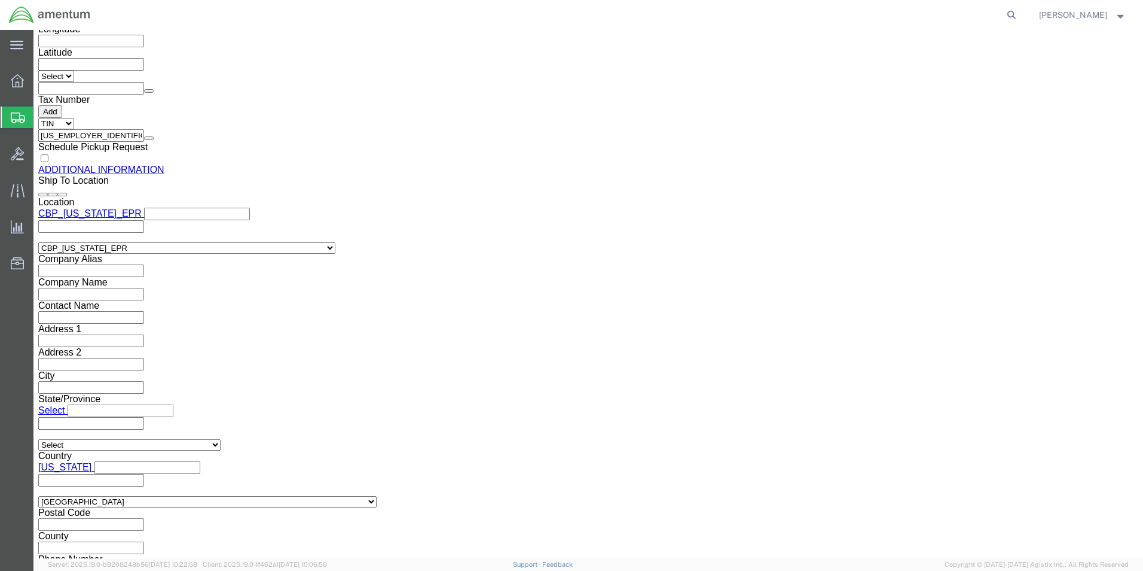
scroll to position [1386, 0]
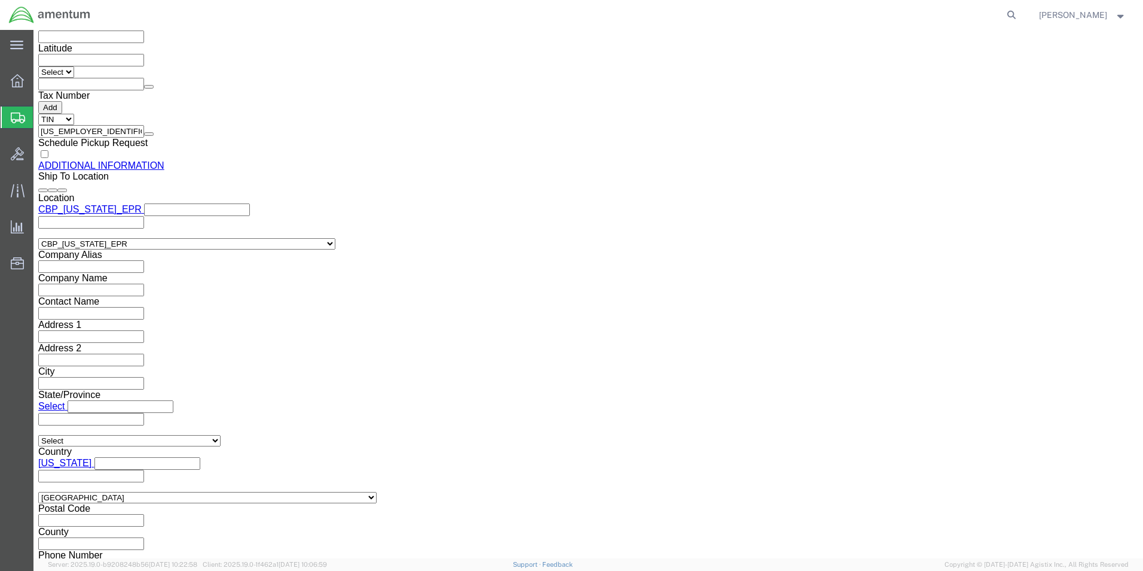
click button "Rate Shipment"
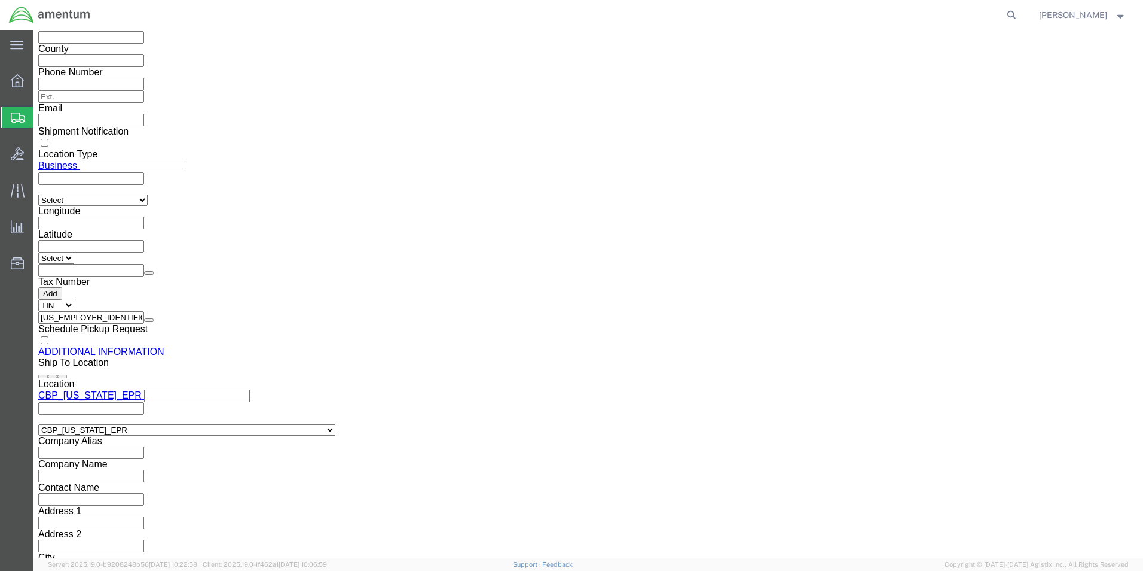
scroll to position [1256, 0]
click link "Package Information"
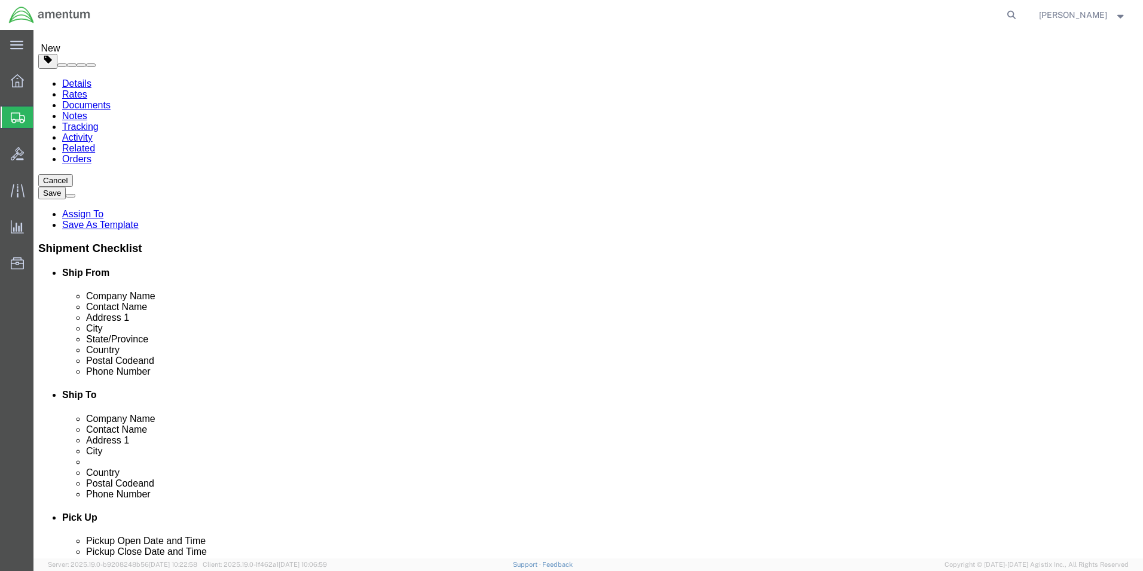
click p "TRANSFER TUBE"
click div "Package Content # 1 1 x Small Box Package Type Select BCK Boxes Bale(s) Basket(…"
click p "TRANSFER TUBE"
click icon
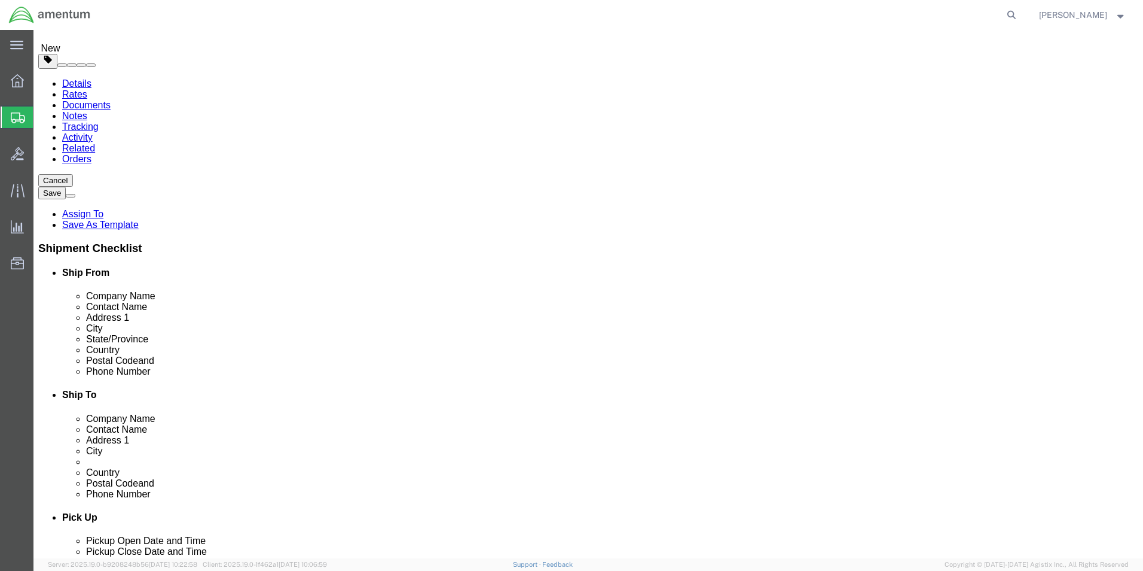
scroll to position [8, 0]
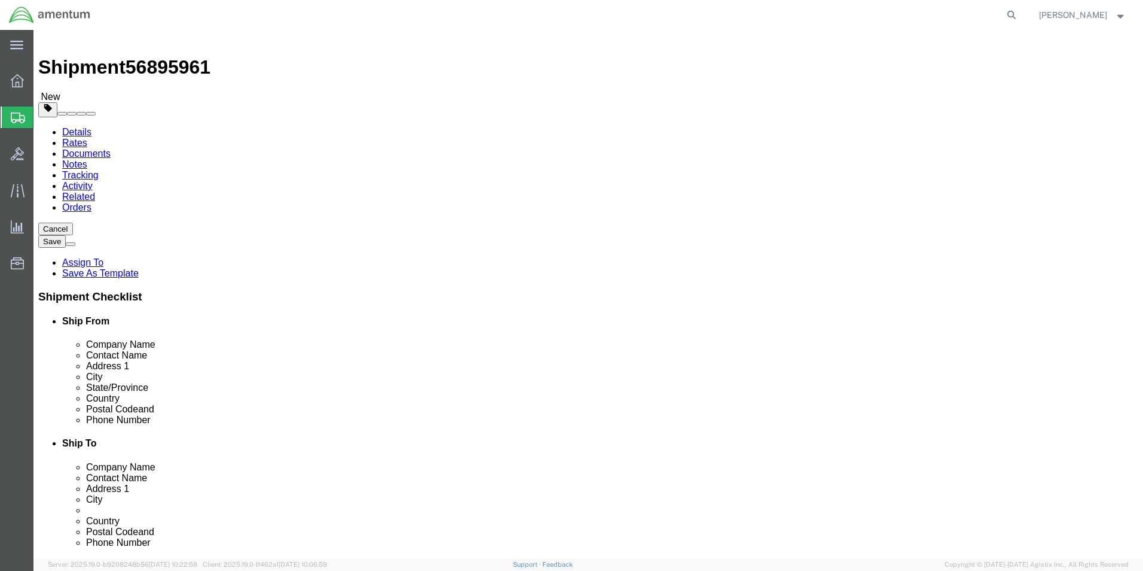
click link
click p "TRANSFER TUBE"
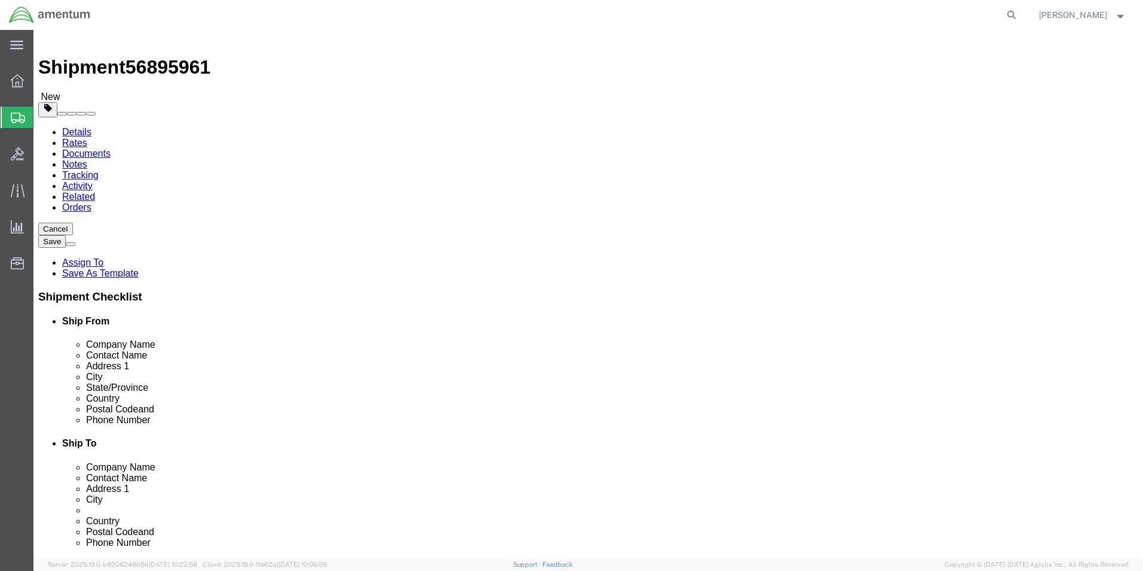
click p "TRANSFER TUBE"
click link
click p "TRANSFER TUBE"
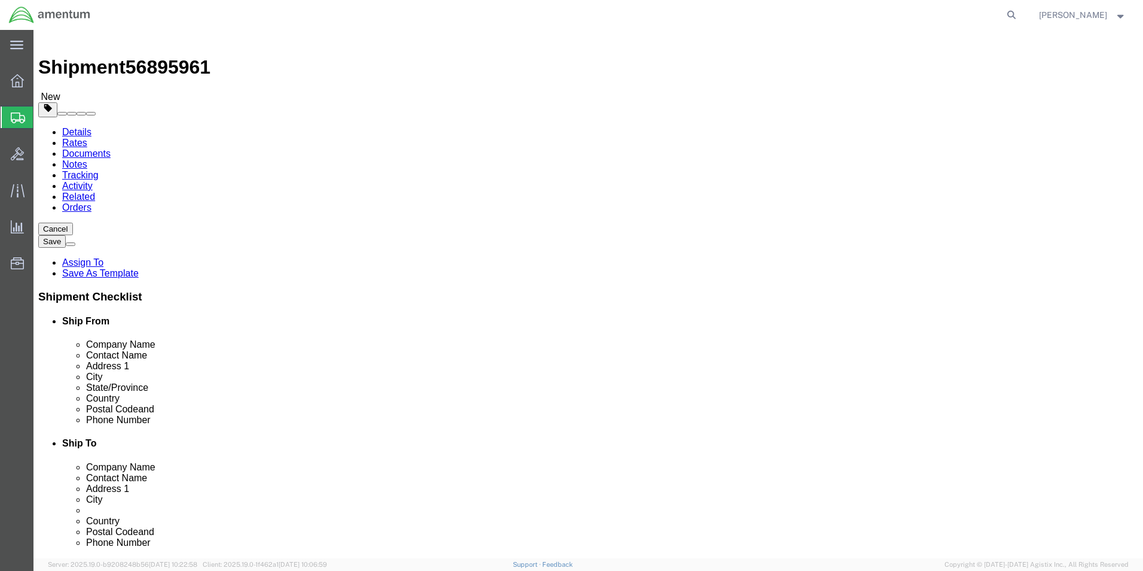
click link "Add Content"
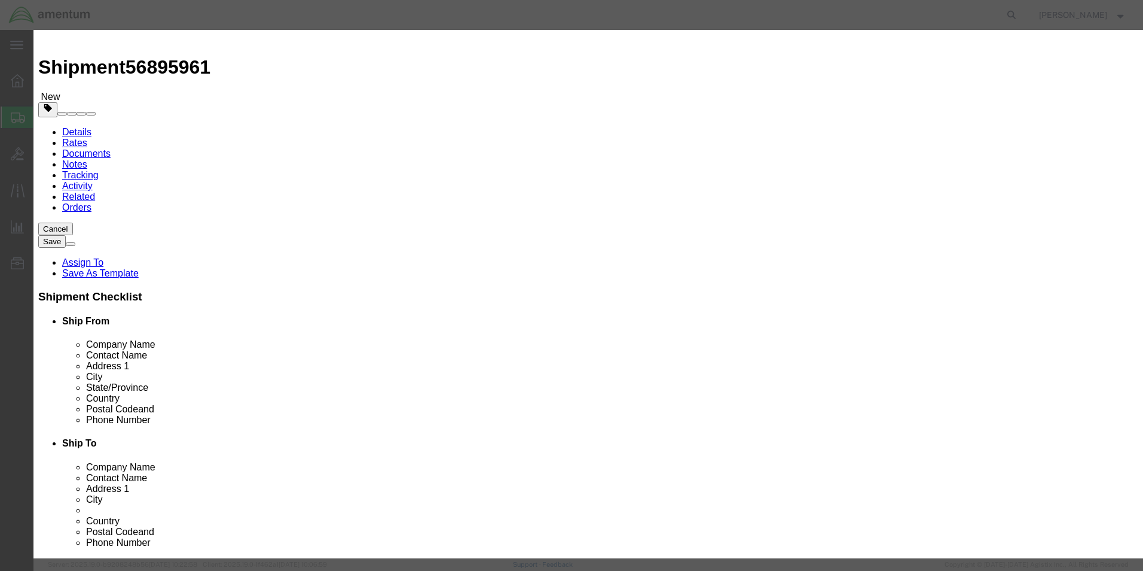
click h3 "Add content"
click icon "button"
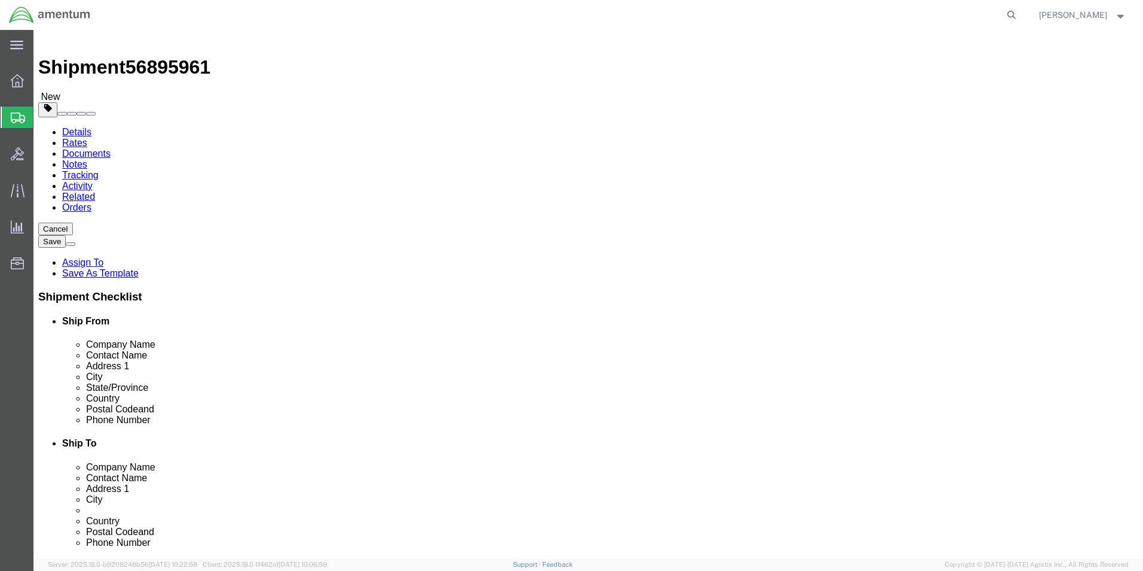
click icon
click link "Delete this content"
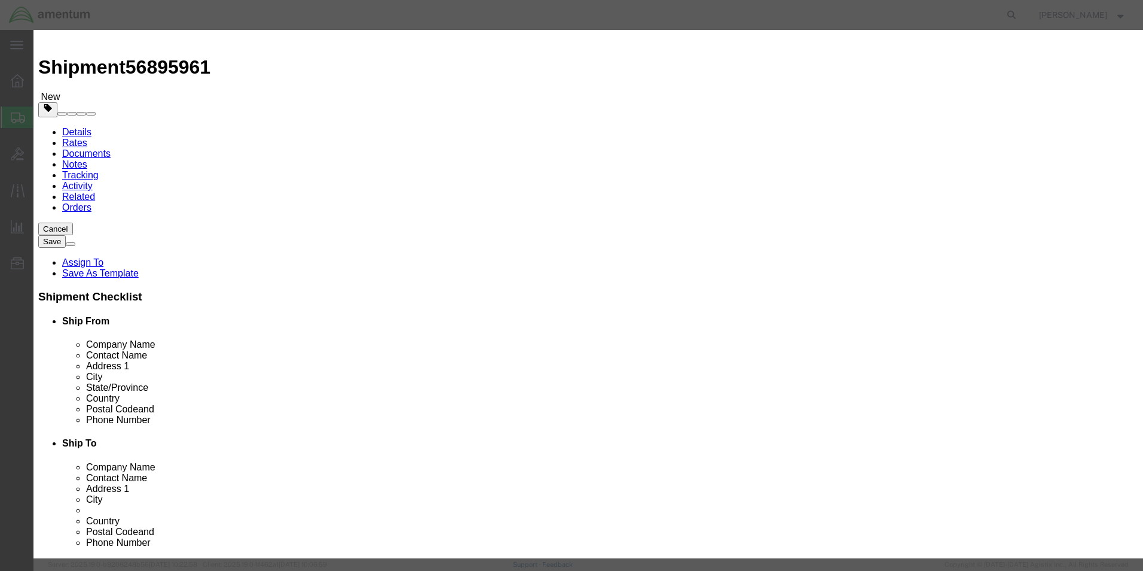
click button "Close"
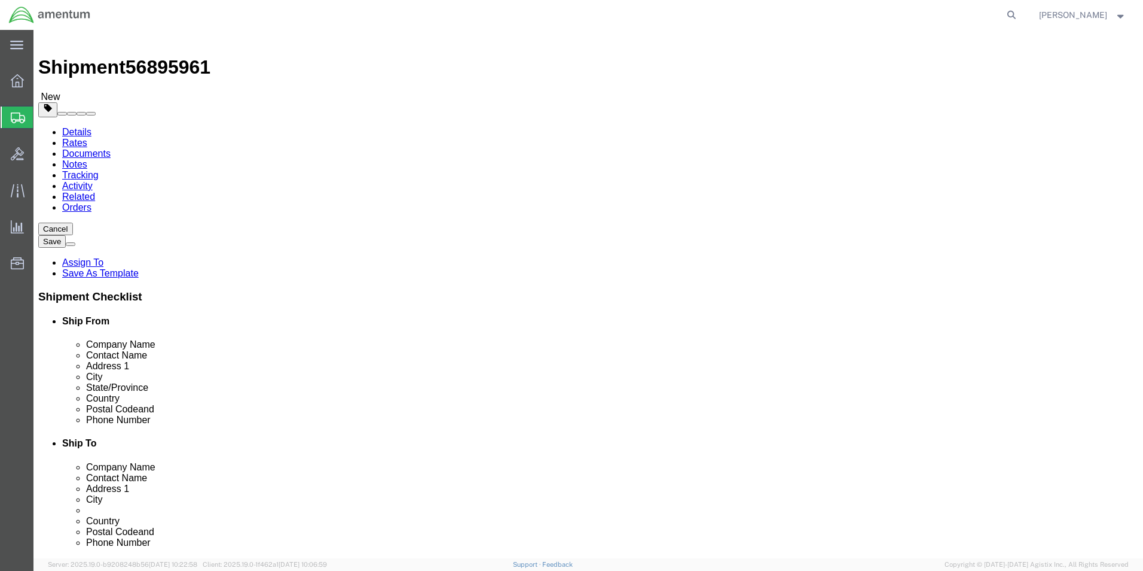
click link "Delete this content"
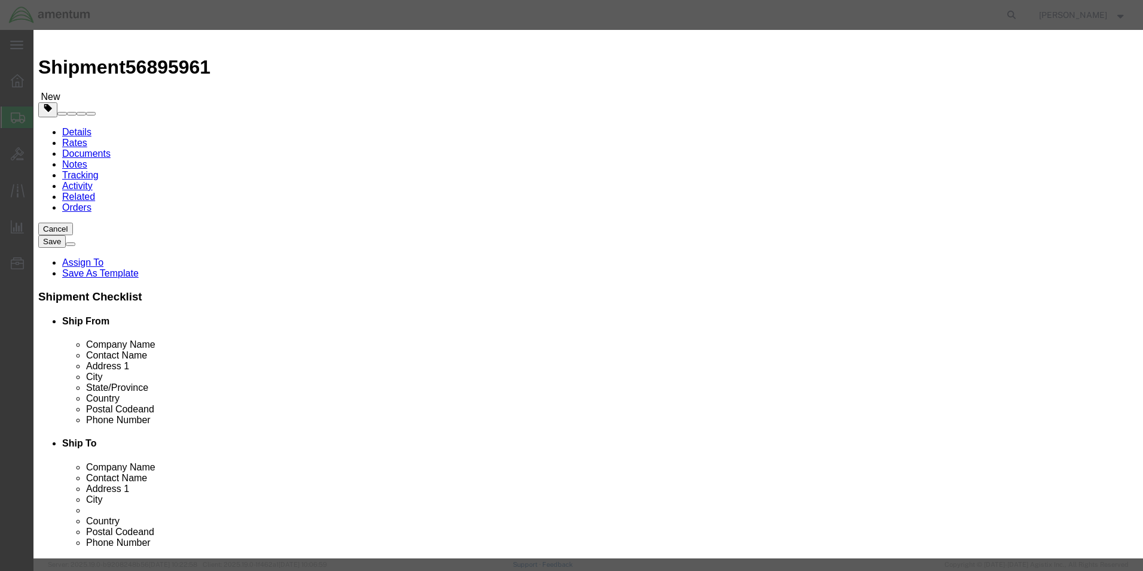
click button "Close"
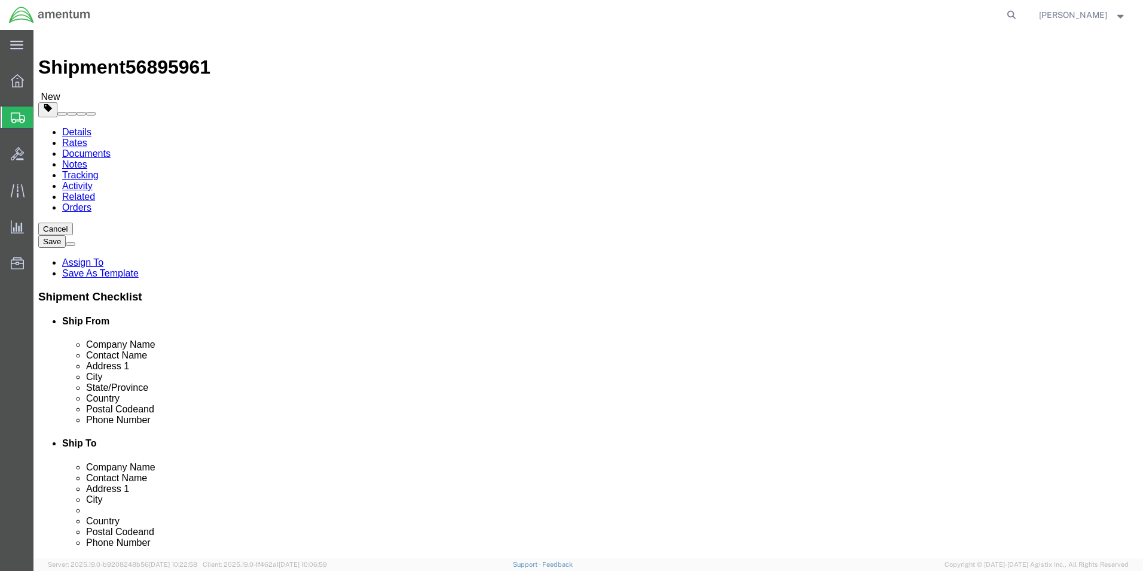
click div "Save in commodity library Clone this content Delete this content TRANSFER TUBE"
click dd "30.00 USD"
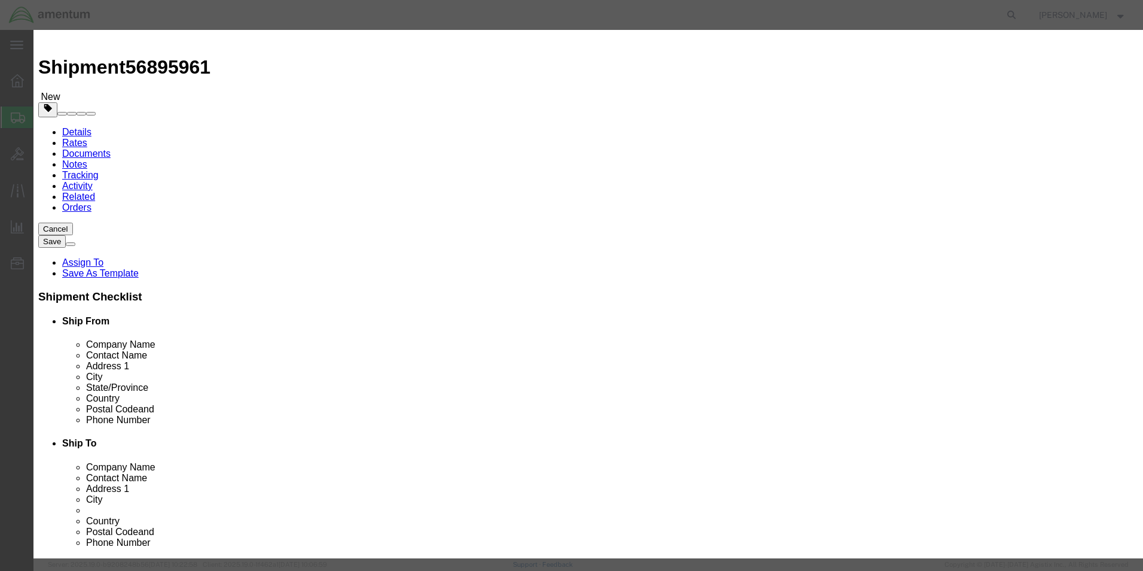
click select "Select [GEOGRAPHIC_DATA] [GEOGRAPHIC_DATA] [GEOGRAPHIC_DATA] [GEOGRAPHIC_DATA] …"
select select "US"
click select "Select [GEOGRAPHIC_DATA] [GEOGRAPHIC_DATA] [GEOGRAPHIC_DATA] [GEOGRAPHIC_DATA] …"
click button "Save & Close"
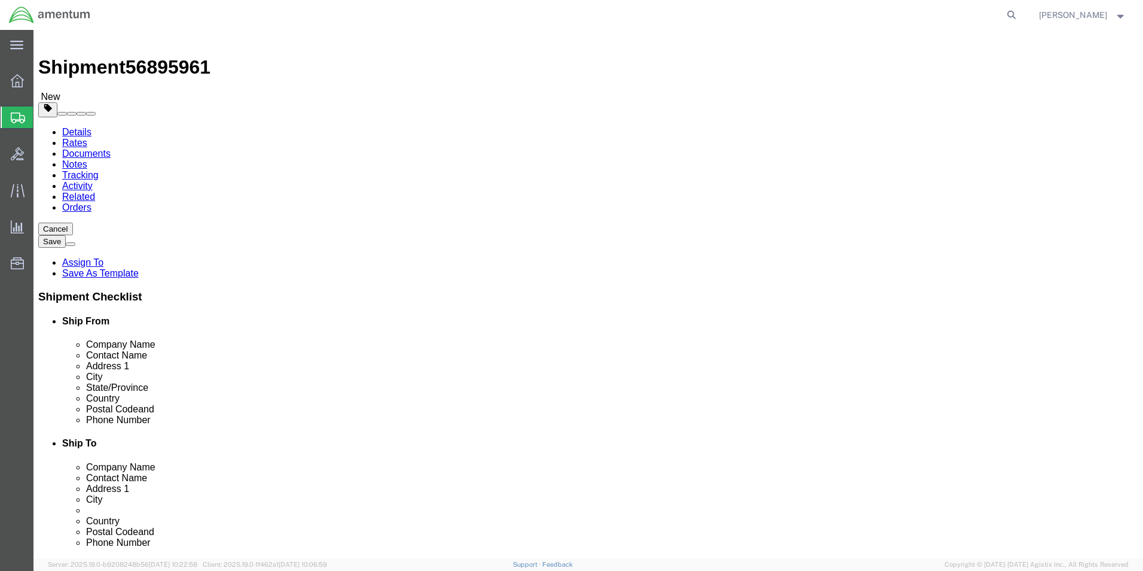
drag, startPoint x: 959, startPoint y: 507, endPoint x: 702, endPoint y: 446, distance: 264.3
click button "Rate Shipment"
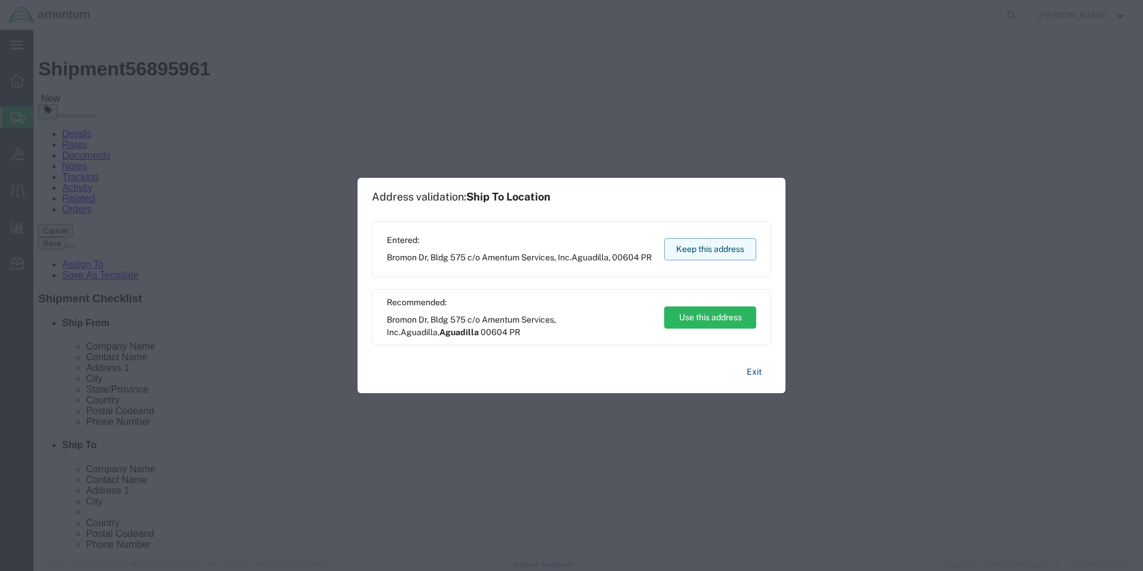
click at [721, 248] on button "Keep this address" at bounding box center [710, 249] width 92 height 22
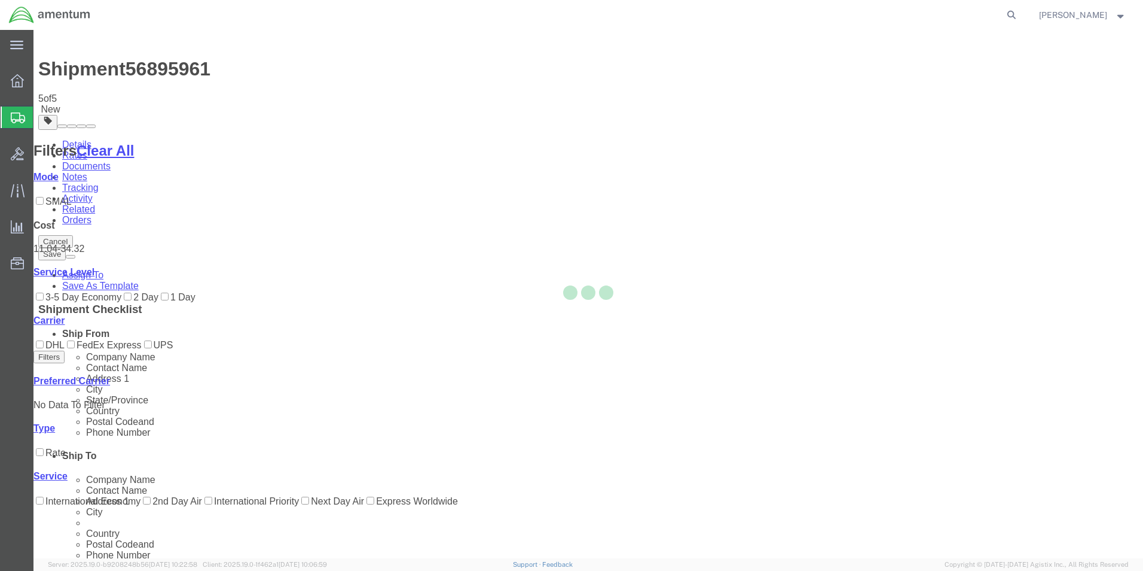
scroll to position [0, 0]
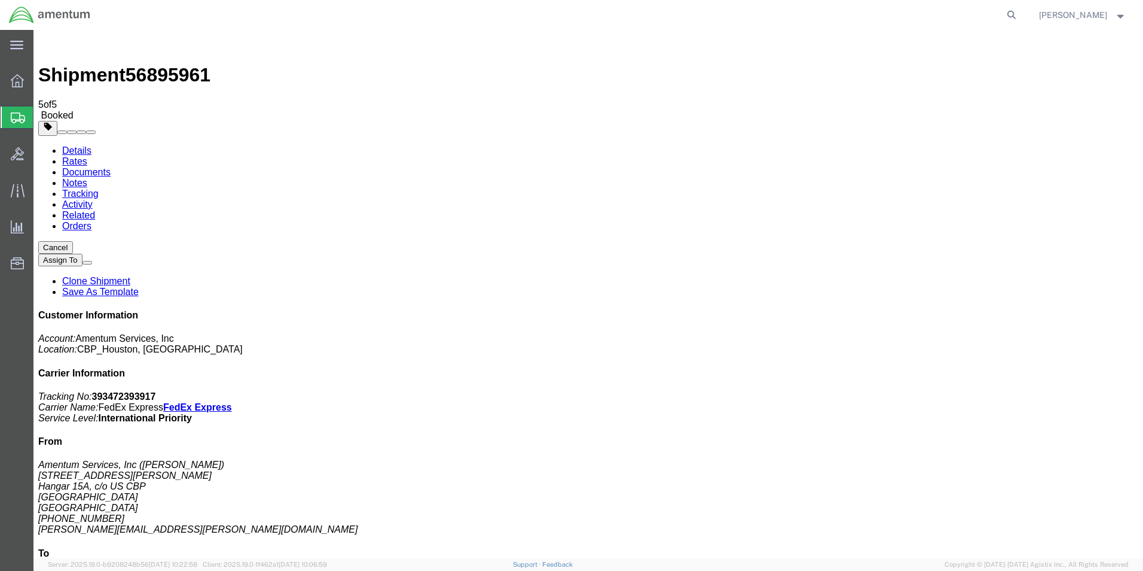
checkbox input "true"
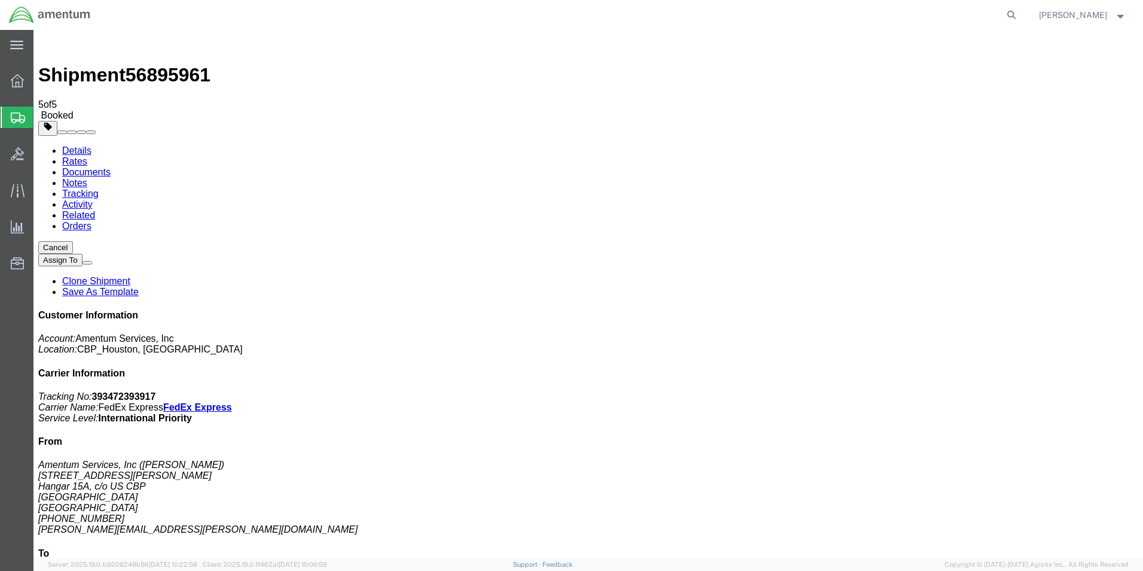
select select "3"
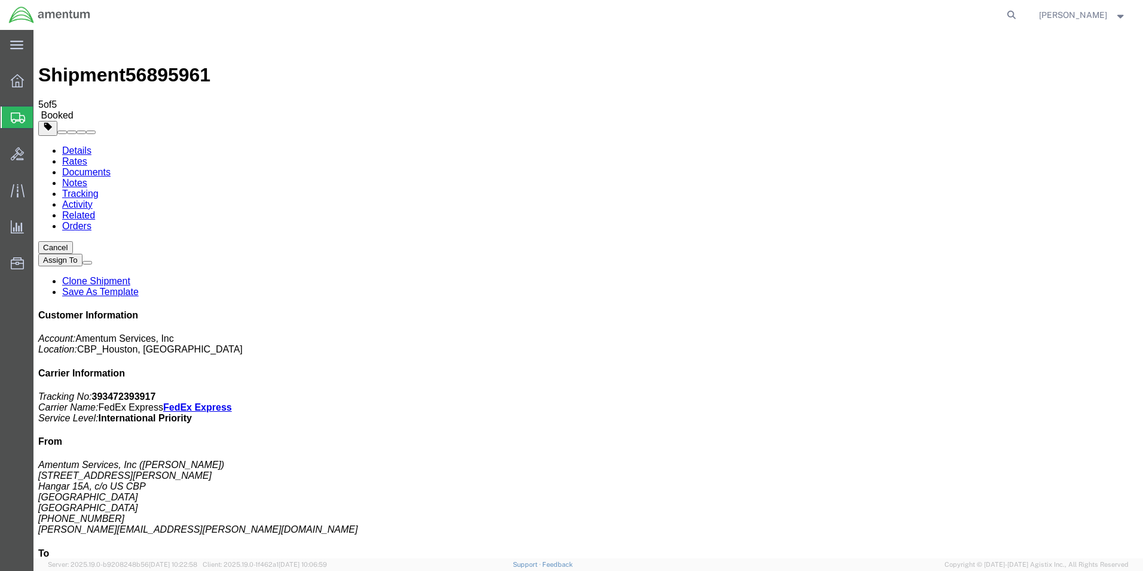
select select "4"
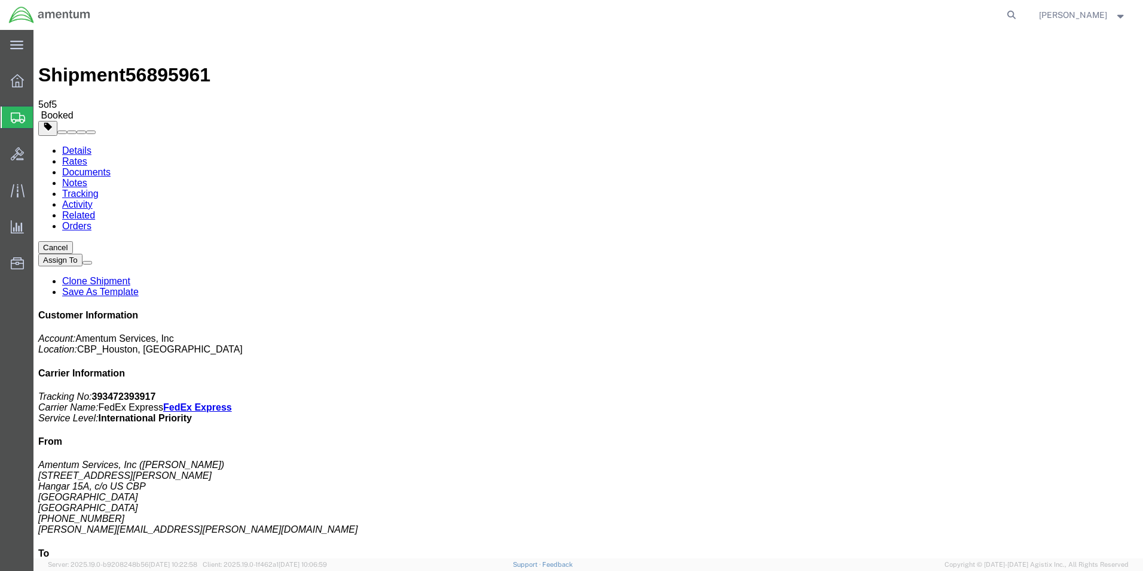
click at [81, 145] on link "Details" at bounding box center [76, 150] width 29 height 10
click link "Schedule pickup request"
click at [24, 80] on div at bounding box center [17, 81] width 33 height 24
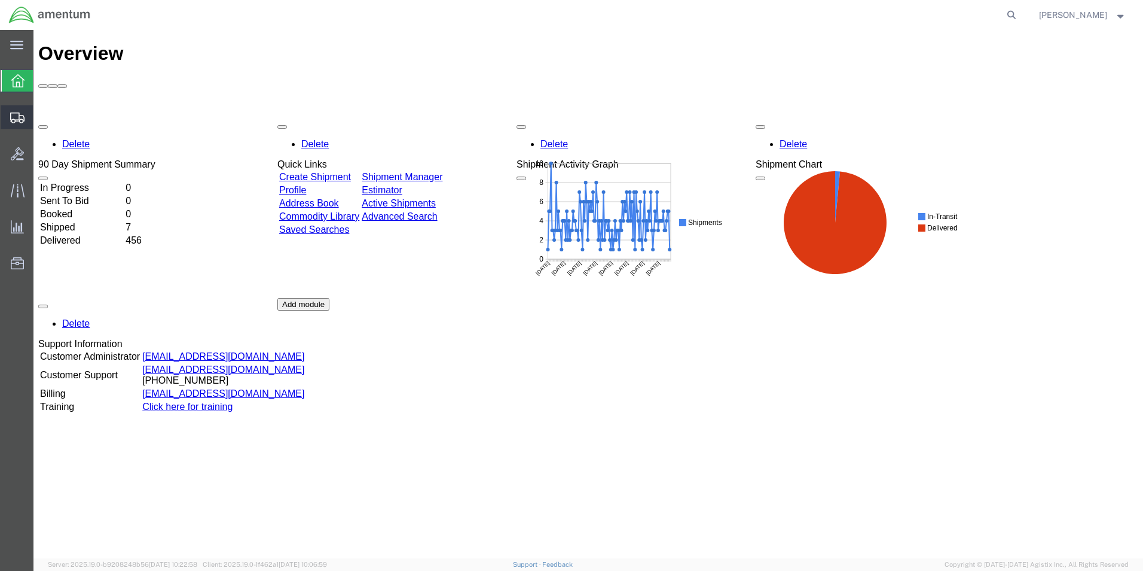
click at [0, 0] on span "Shipment Manager" at bounding box center [0, 0] width 0 height 0
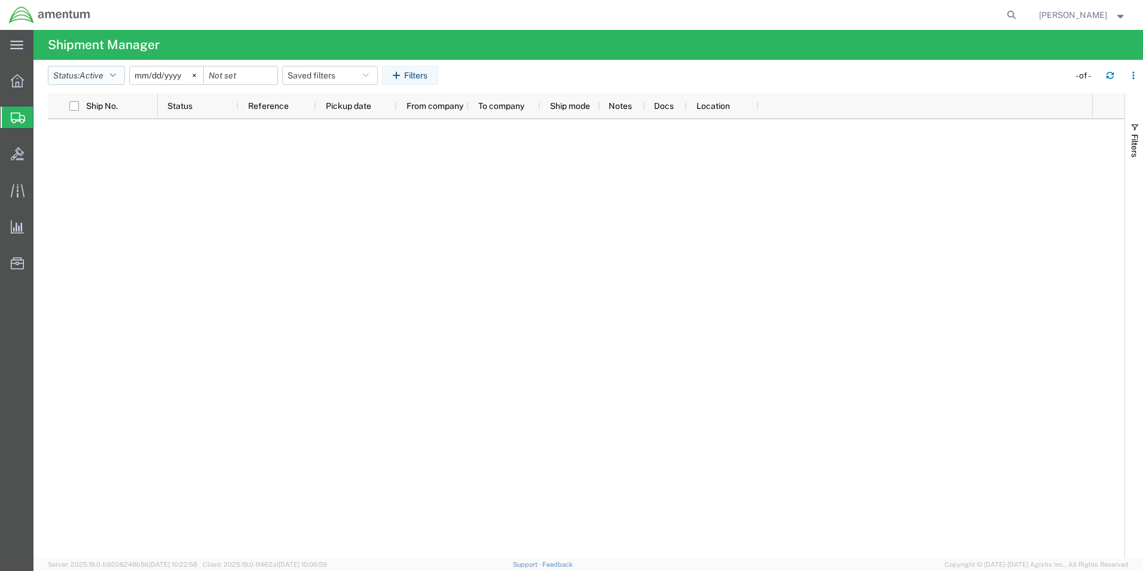
click at [111, 72] on button "Status: Active" at bounding box center [86, 75] width 77 height 19
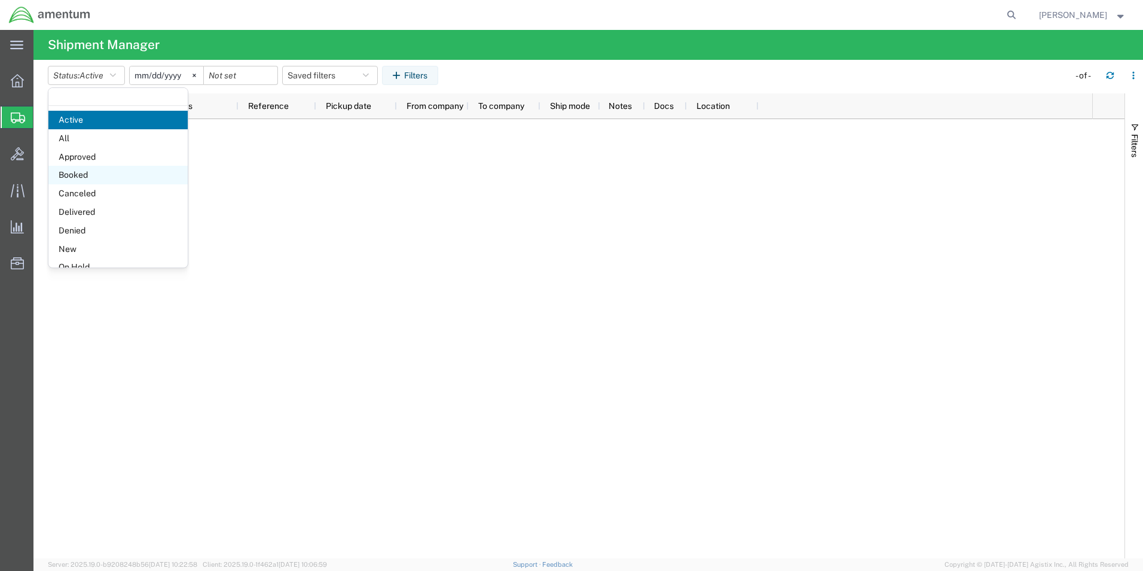
click at [102, 175] on span "Booked" at bounding box center [117, 175] width 139 height 19
